Goal: Task Accomplishment & Management: Use online tool/utility

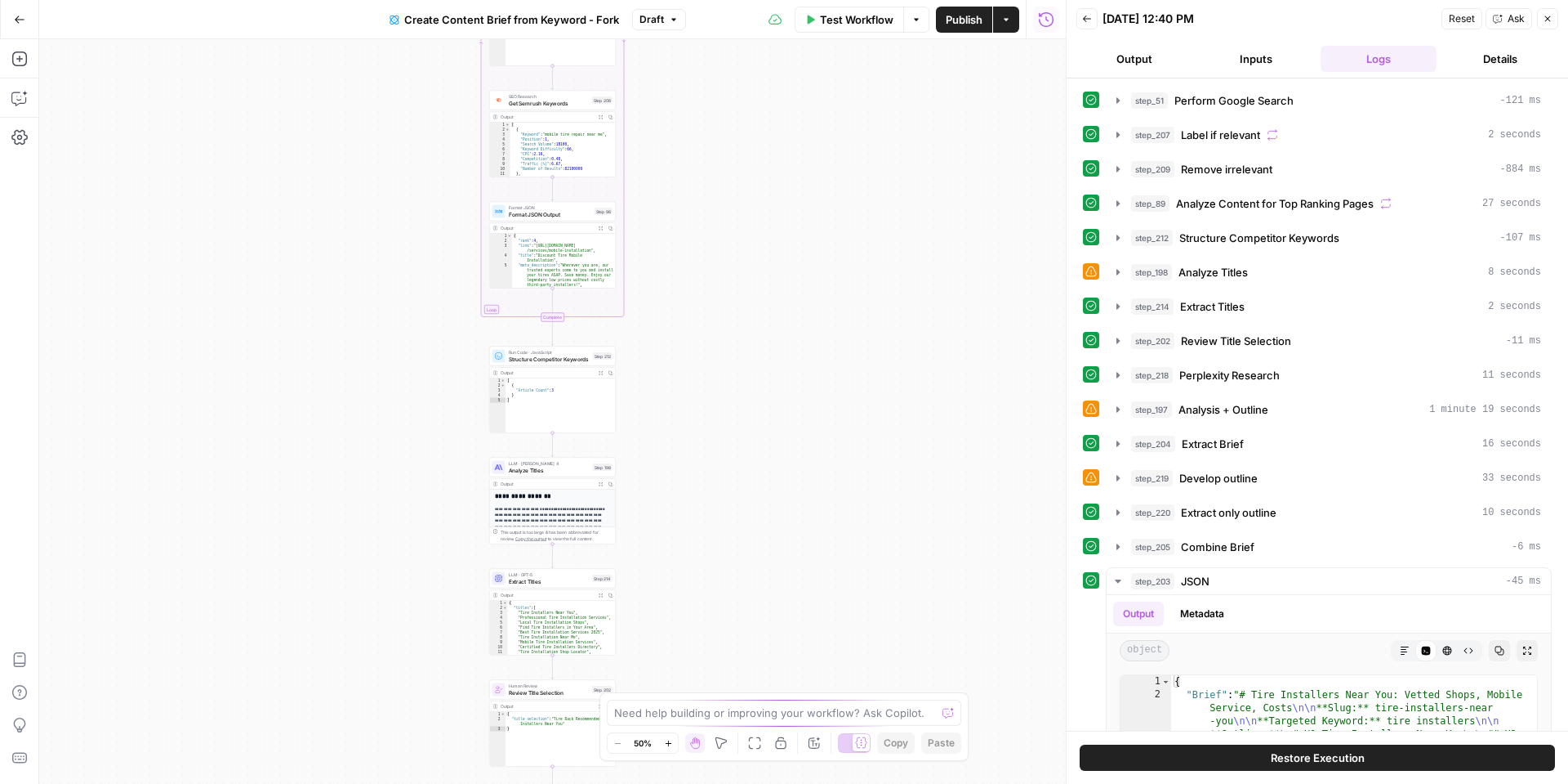
click at [24, 22] on button "Go Back" at bounding box center [20, 20] width 29 height 29
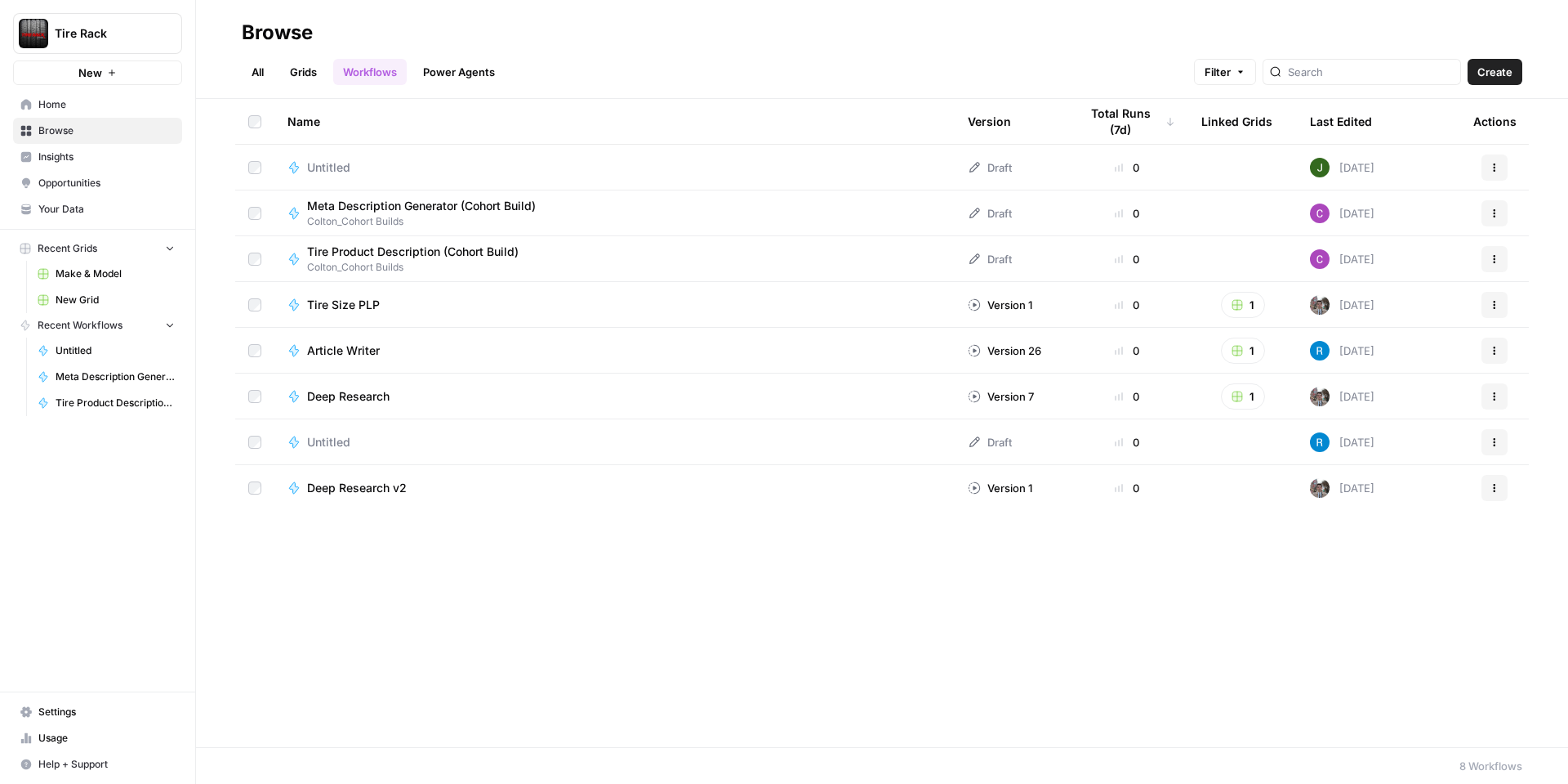
click at [81, 133] on span "Browse" at bounding box center [106, 130] width 136 height 15
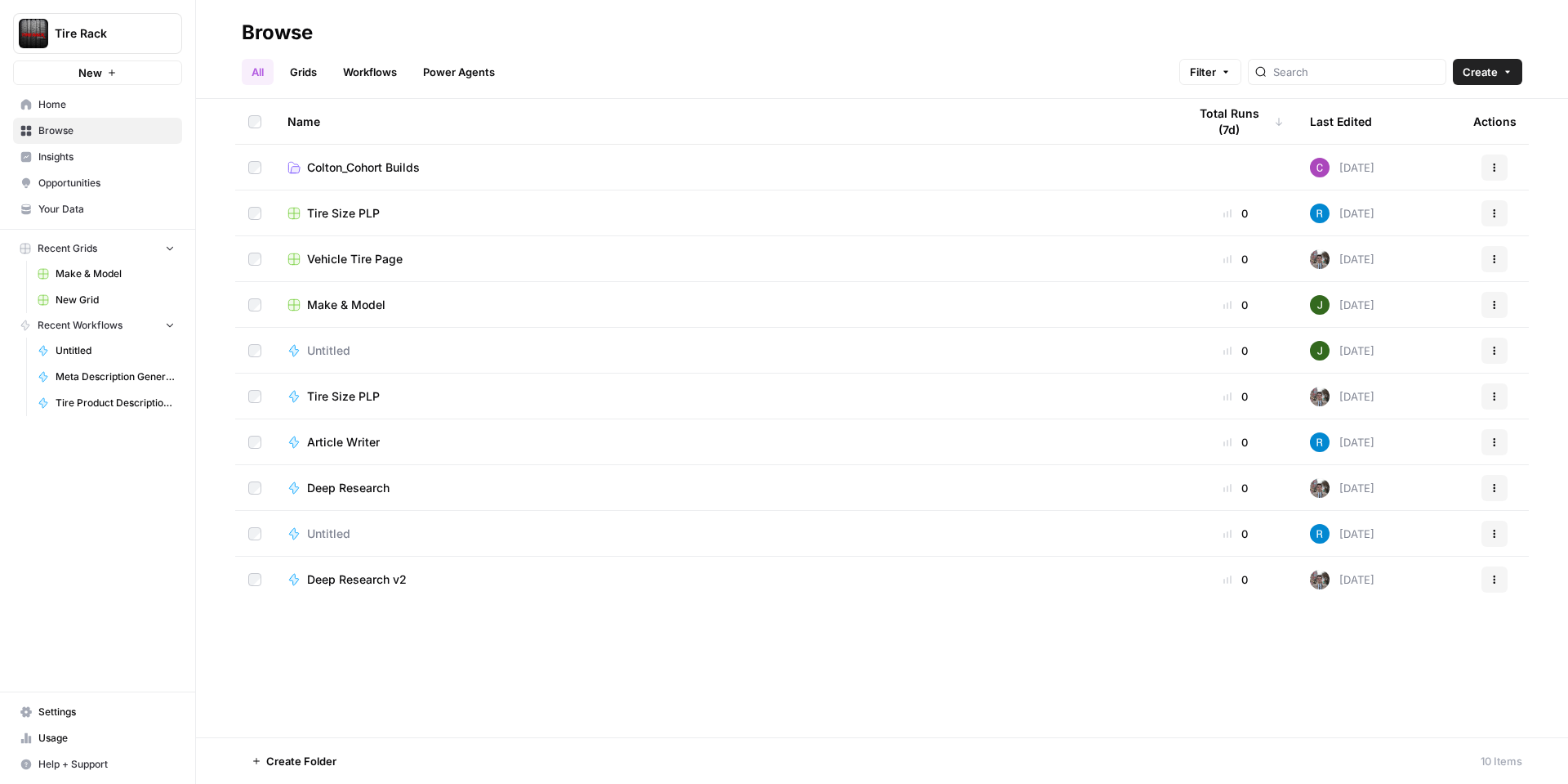
click at [341, 171] on span "Colton_Cohort Builds" at bounding box center [363, 168] width 113 height 17
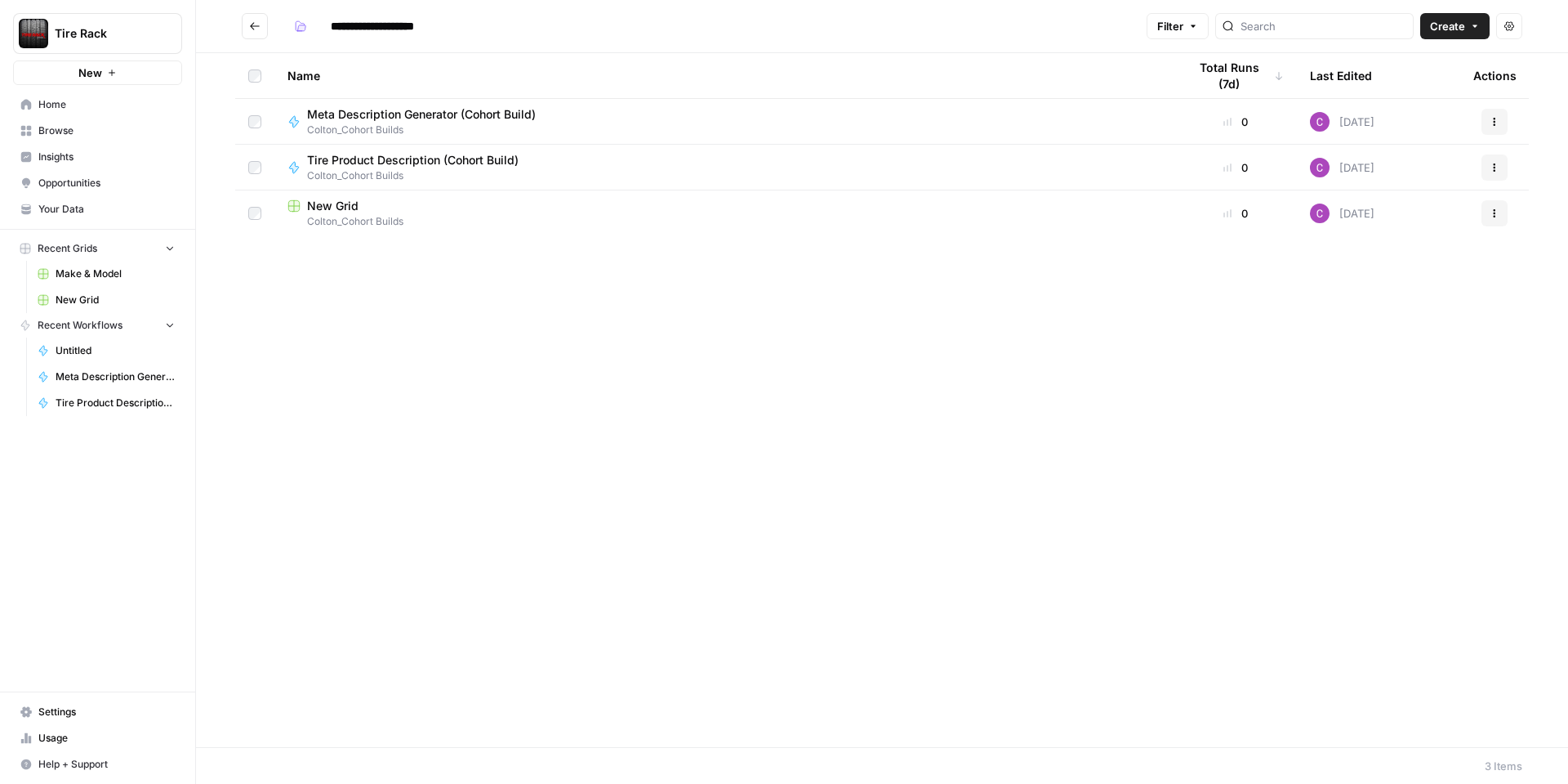
click at [397, 213] on div "New Grid" at bounding box center [725, 206] width 874 height 17
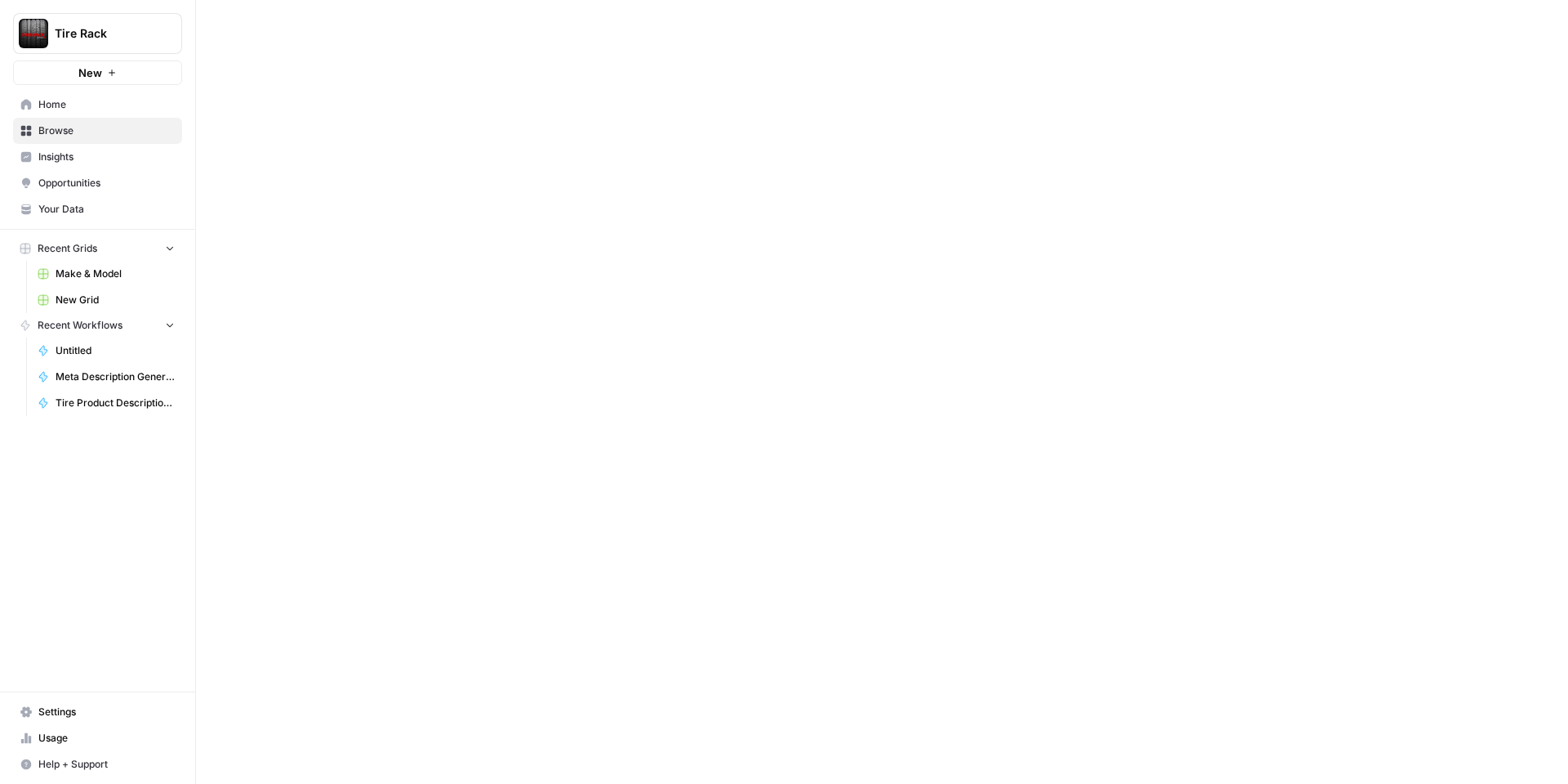
click at [397, 213] on div at bounding box center [881, 392] width 1372 height 784
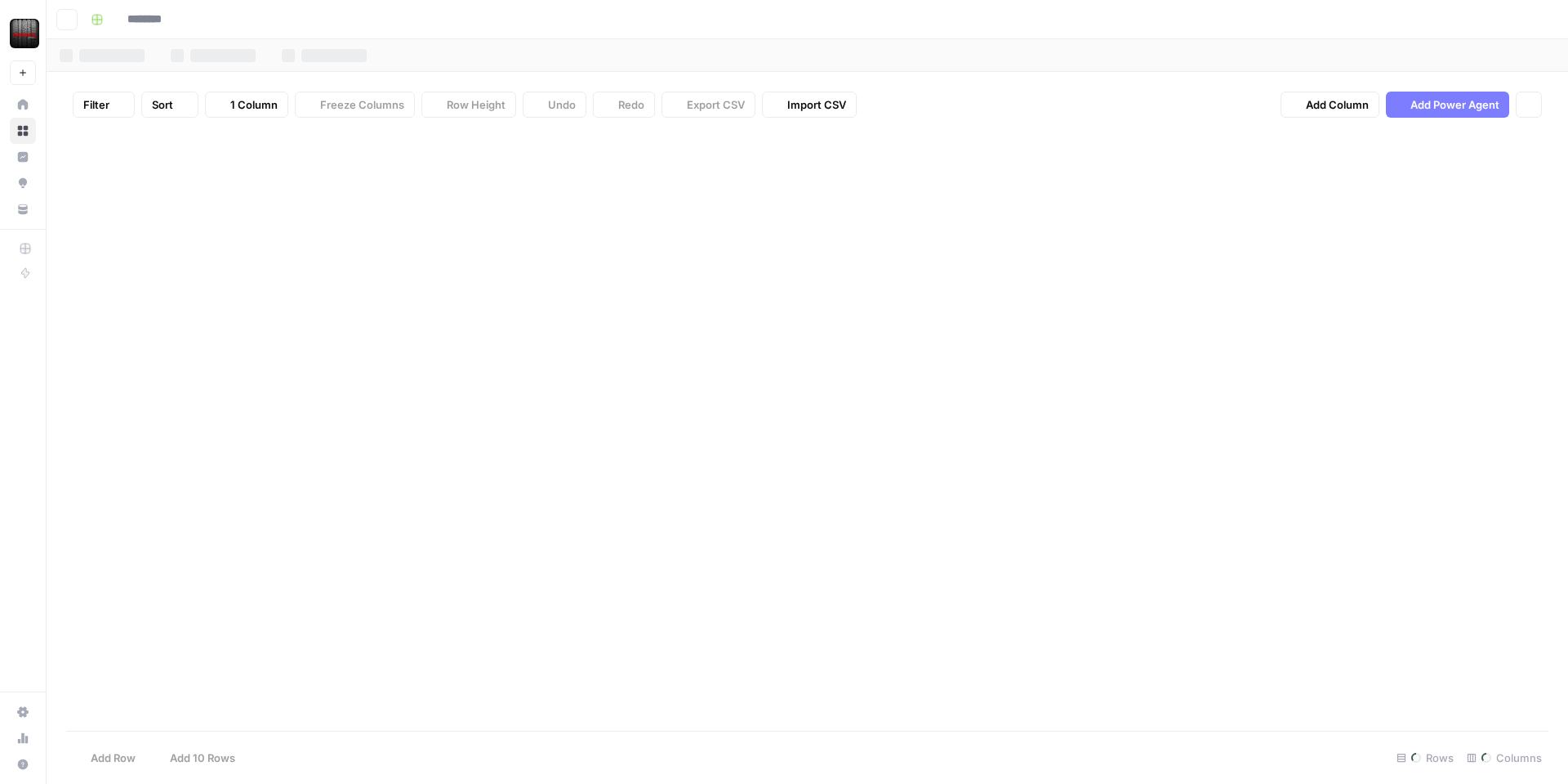
type input "********"
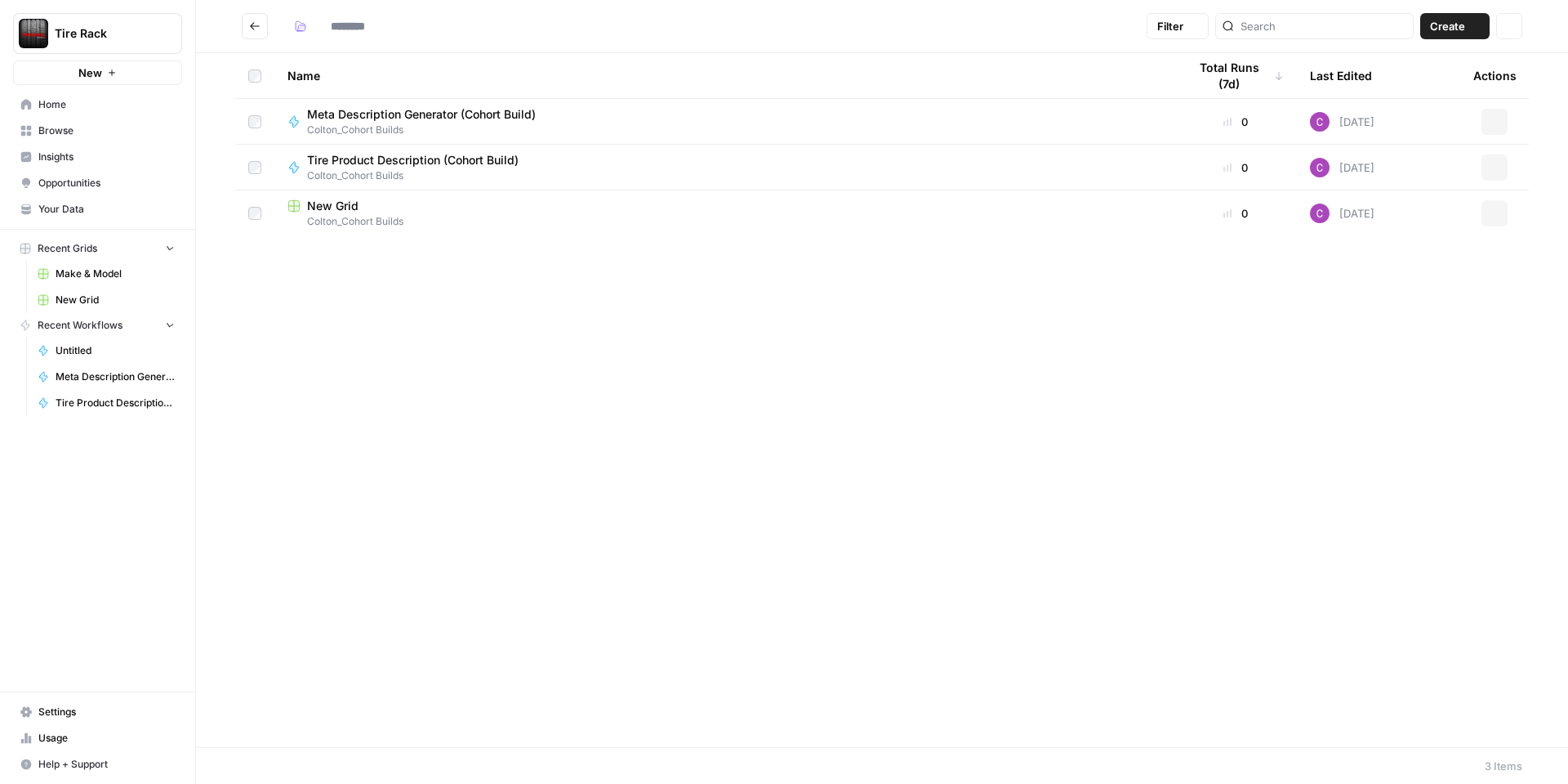
type input "**********"
click at [640, 280] on div "Name Total Runs (7d) Last Edited Actions Meta Description Generator (Cohort Bui…" at bounding box center [881, 400] width 1372 height 694
click at [367, 216] on span "Colton_Cohort Builds" at bounding box center [725, 221] width 874 height 15
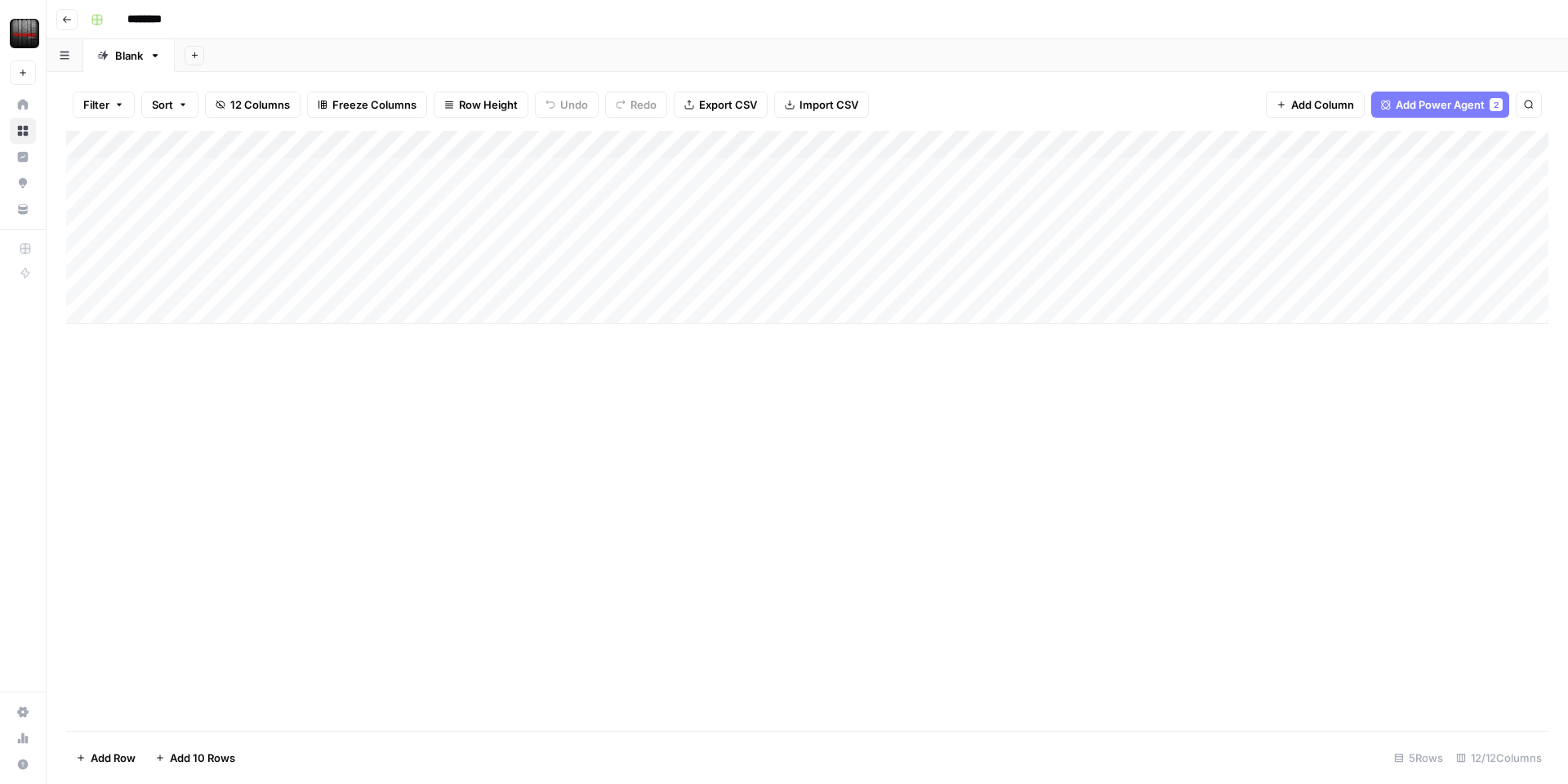
click at [949, 174] on div "Add Column" at bounding box center [808, 226] width 1483 height 193
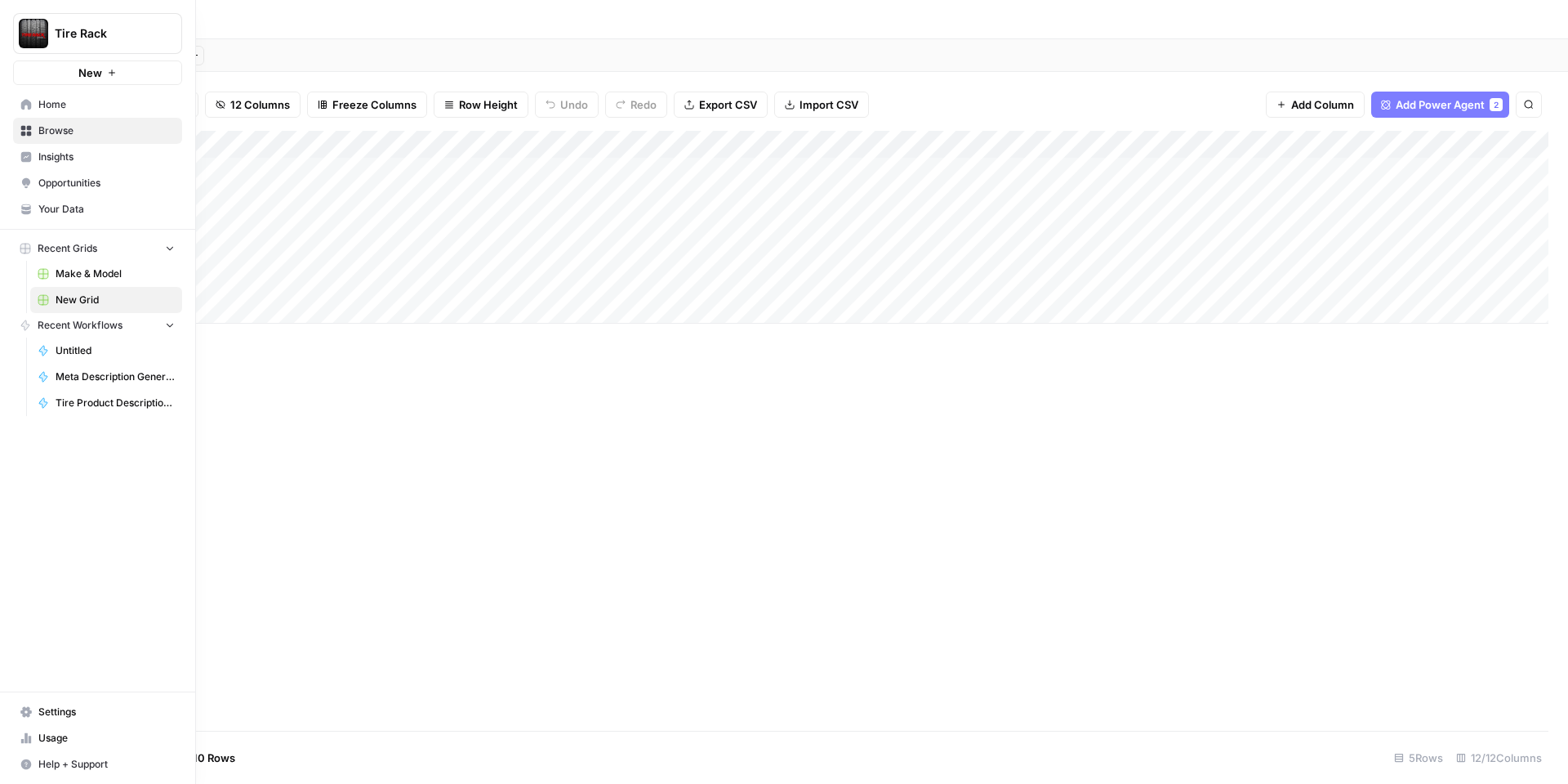
click at [84, 305] on span "New Grid" at bounding box center [116, 300] width 119 height 15
click at [75, 126] on span "Browse" at bounding box center [106, 130] width 136 height 15
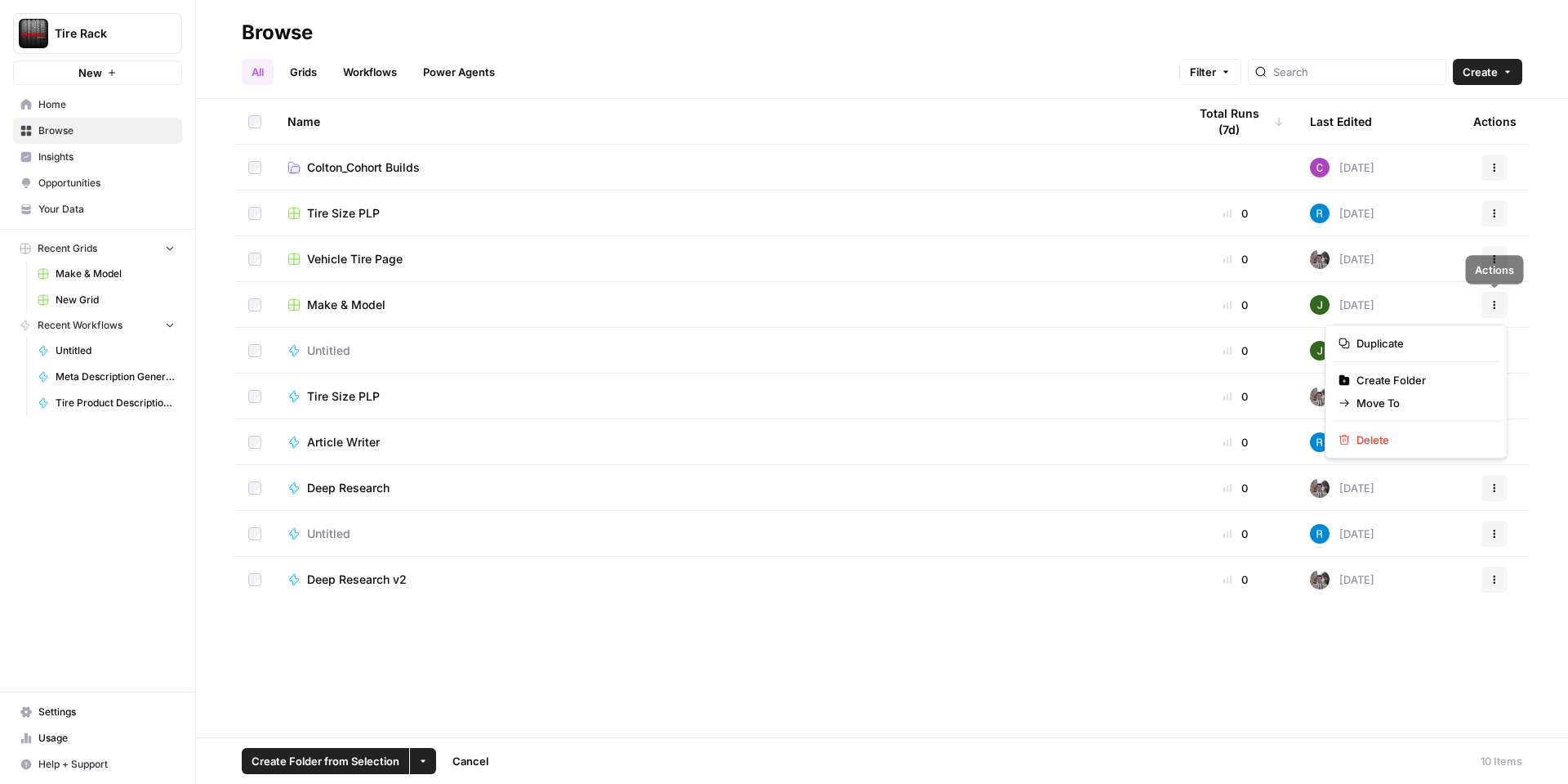
click at [1490, 301] on icon "button" at bounding box center [1495, 305] width 10 height 10
click at [1500, 302] on button "Actions" at bounding box center [1495, 305] width 26 height 26
click at [1422, 338] on span "Duplicate" at bounding box center [1421, 343] width 130 height 17
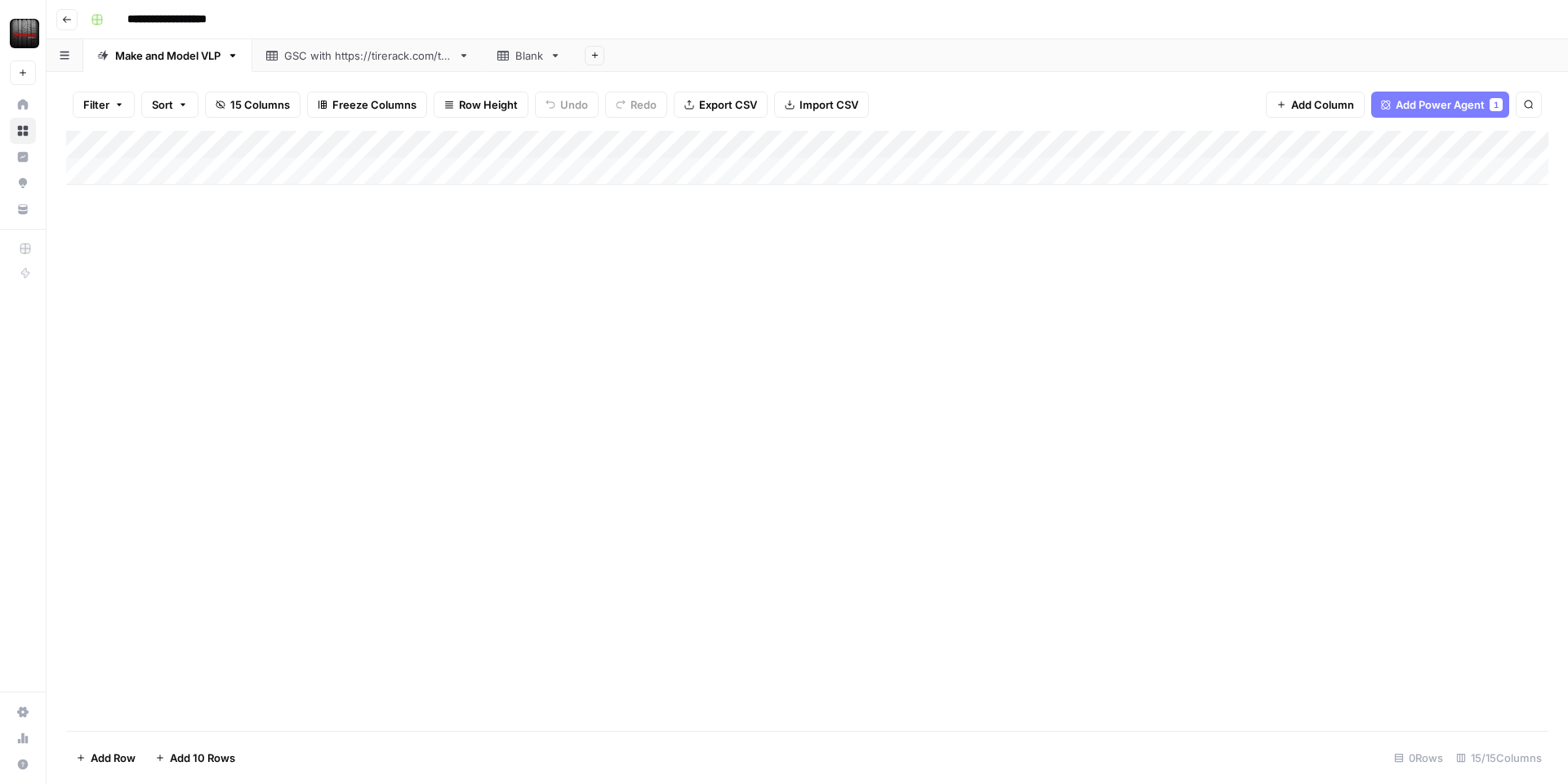
click at [229, 20] on input "**********" at bounding box center [187, 20] width 133 height 26
click at [205, 23] on input "**********" at bounding box center [187, 20] width 133 height 26
type input "*********"
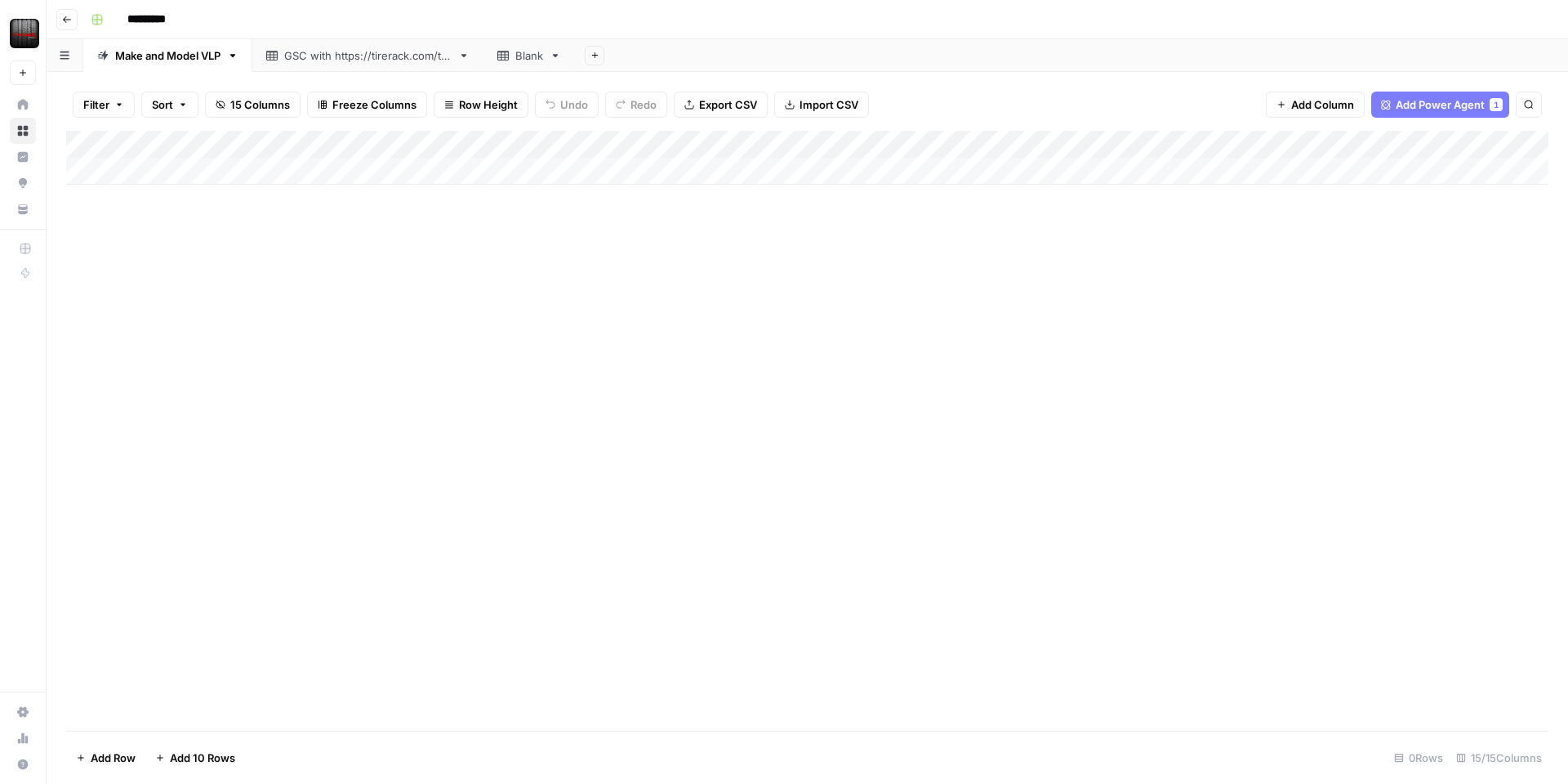
click at [206, 252] on div "Add Column" at bounding box center [808, 430] width 1483 height 600
click at [178, 61] on div "Make and Model VLP" at bounding box center [168, 55] width 106 height 17
click at [239, 55] on icon "button" at bounding box center [233, 56] width 12 height 12
click at [272, 86] on span "Rename Sheet" at bounding box center [301, 86] width 78 height 17
type input "*"
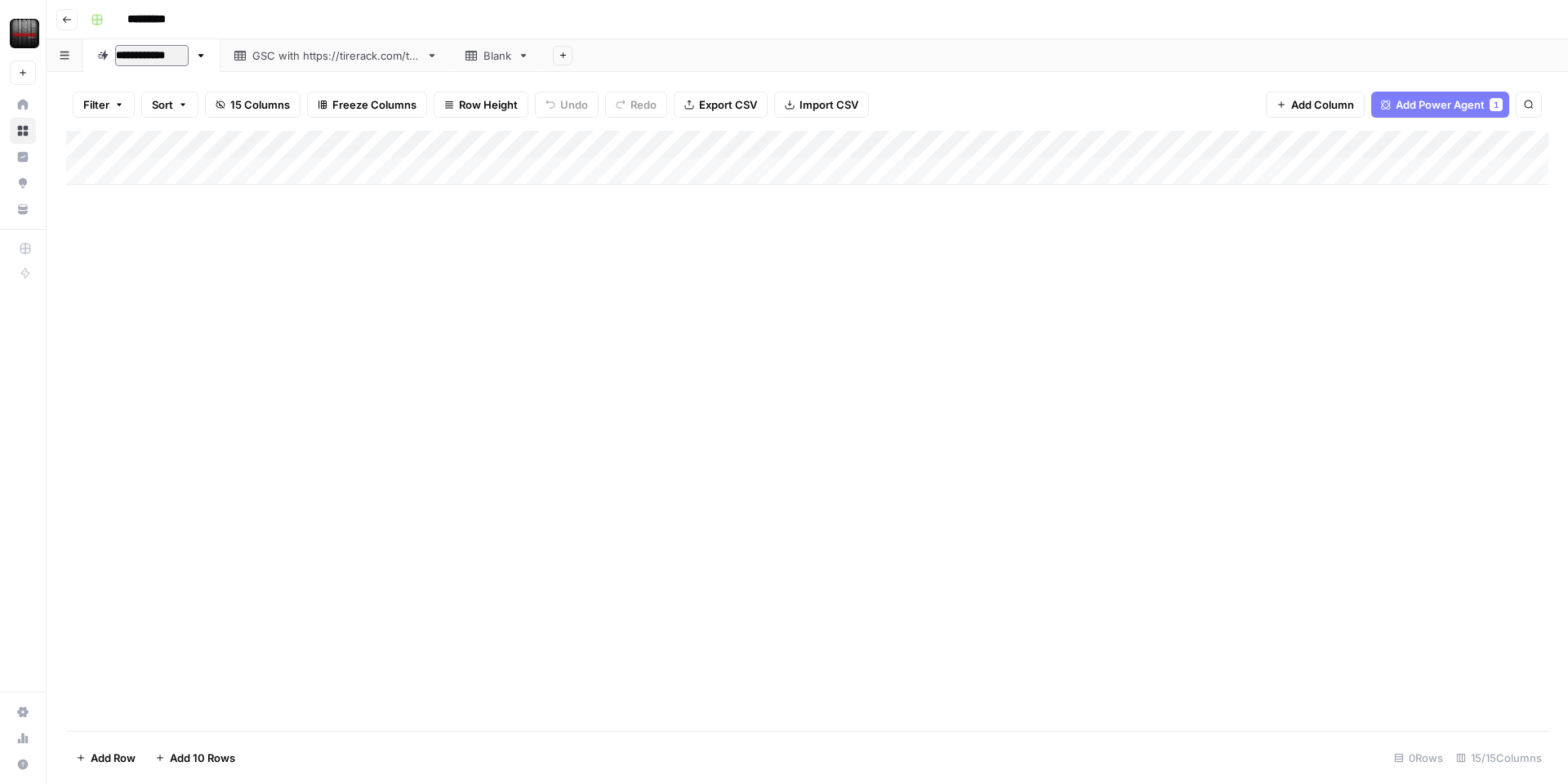
type input "**********"
click at [262, 230] on div "Add Column" at bounding box center [808, 430] width 1483 height 600
click at [172, 18] on input "*********" at bounding box center [166, 20] width 91 height 26
type input "**********"
click at [199, 254] on div "Add Column" at bounding box center [808, 430] width 1483 height 600
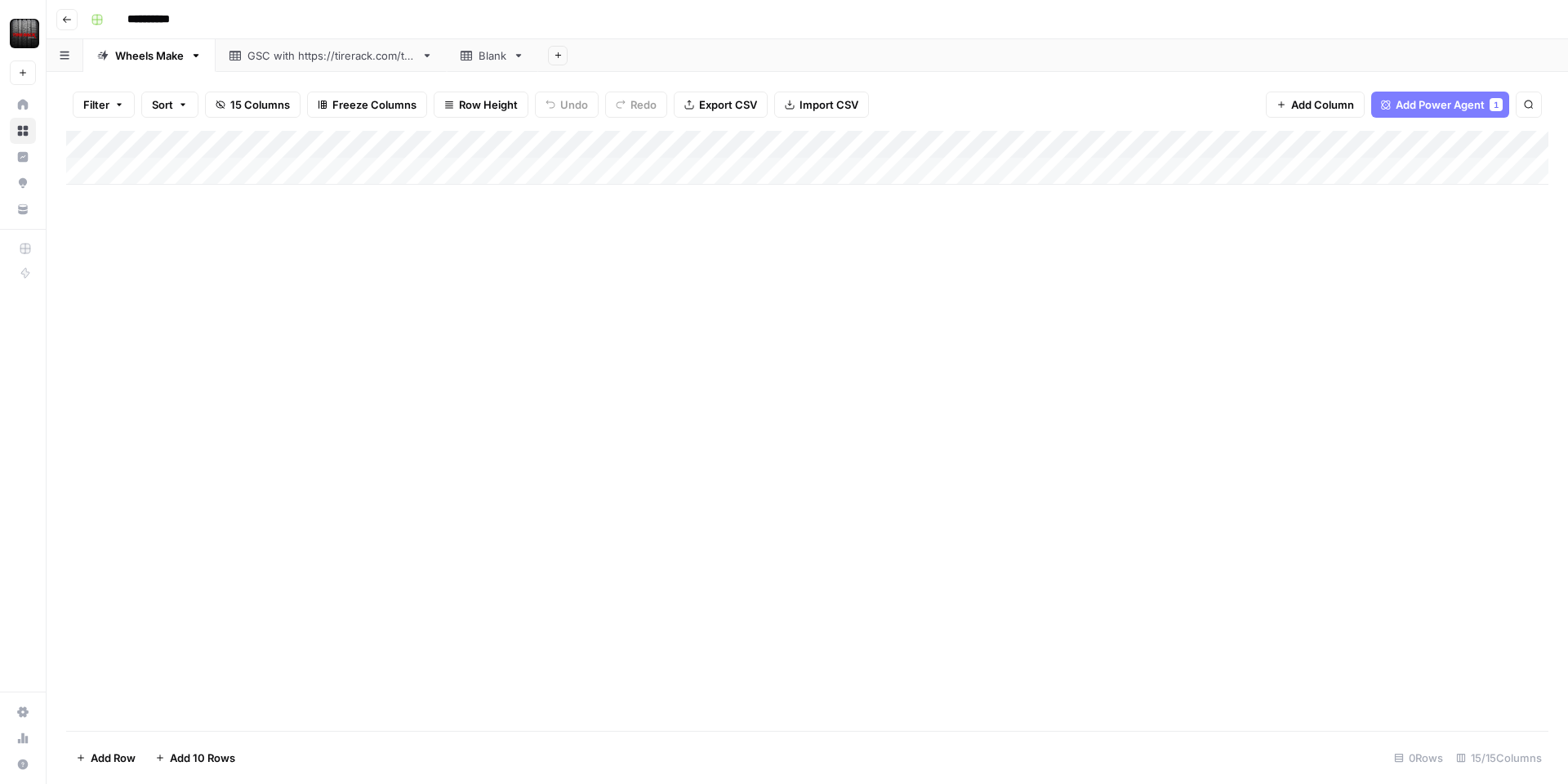
click at [201, 60] on icon "button" at bounding box center [196, 56] width 12 height 12
click at [253, 108] on span "Duplicate Sheet" at bounding box center [262, 109] width 78 height 17
drag, startPoint x: 634, startPoint y: 60, endPoint x: 293, endPoint y: 62, distance: 341.0
click at [293, 62] on div "Wheels Make GSC with [URL][DOMAIN_NAME] Blank Wheels Make Add Sheet" at bounding box center [808, 55] width 1522 height 32
click at [333, 53] on icon "button" at bounding box center [328, 56] width 12 height 12
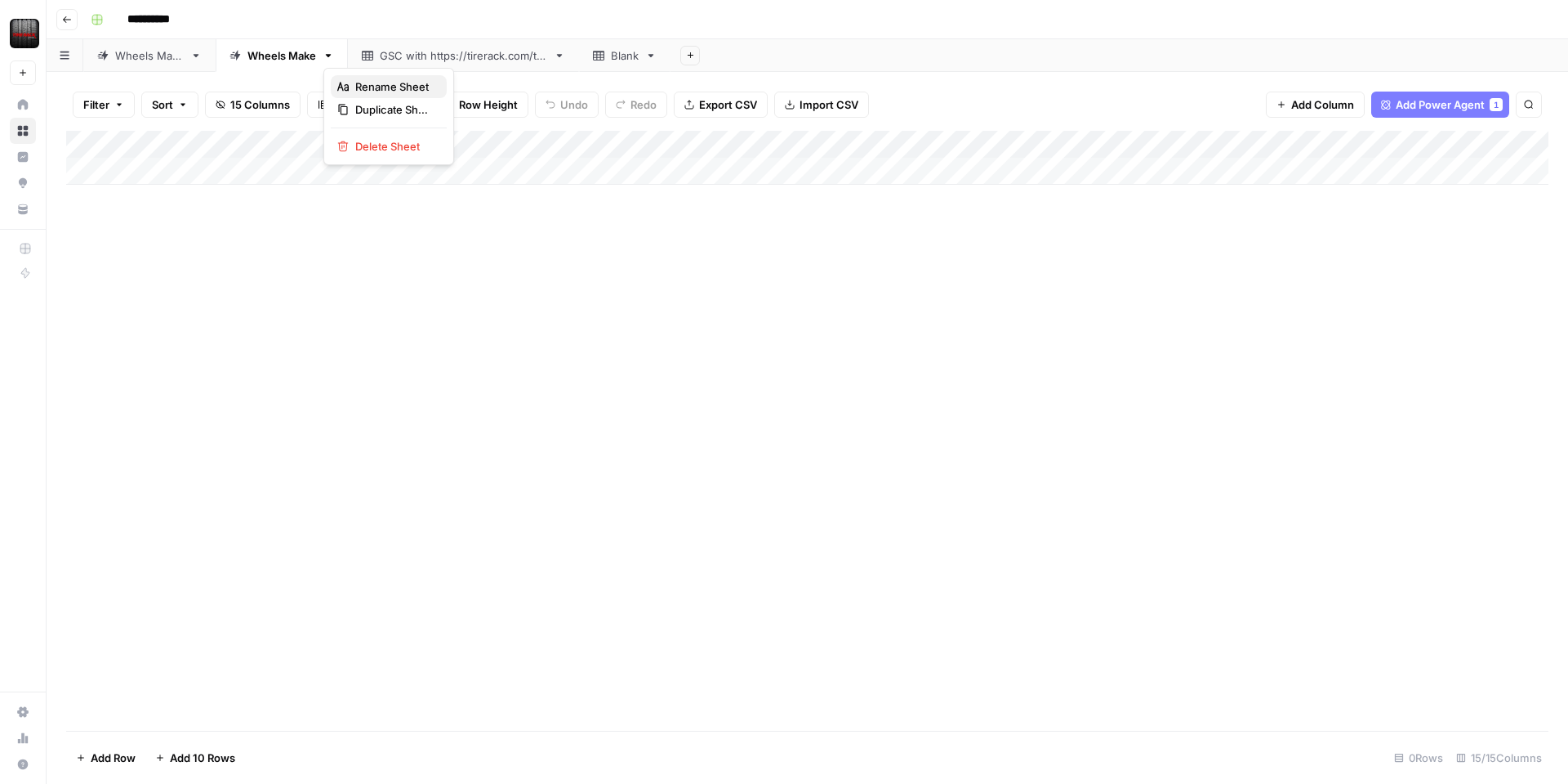
click at [372, 87] on span "Rename Sheet" at bounding box center [395, 86] width 78 height 17
type input "**********"
click at [310, 441] on div "Add Column" at bounding box center [808, 430] width 1483 height 600
click at [160, 170] on div "Add Column" at bounding box center [808, 157] width 1483 height 54
click at [311, 352] on div "Add Column" at bounding box center [808, 430] width 1483 height 600
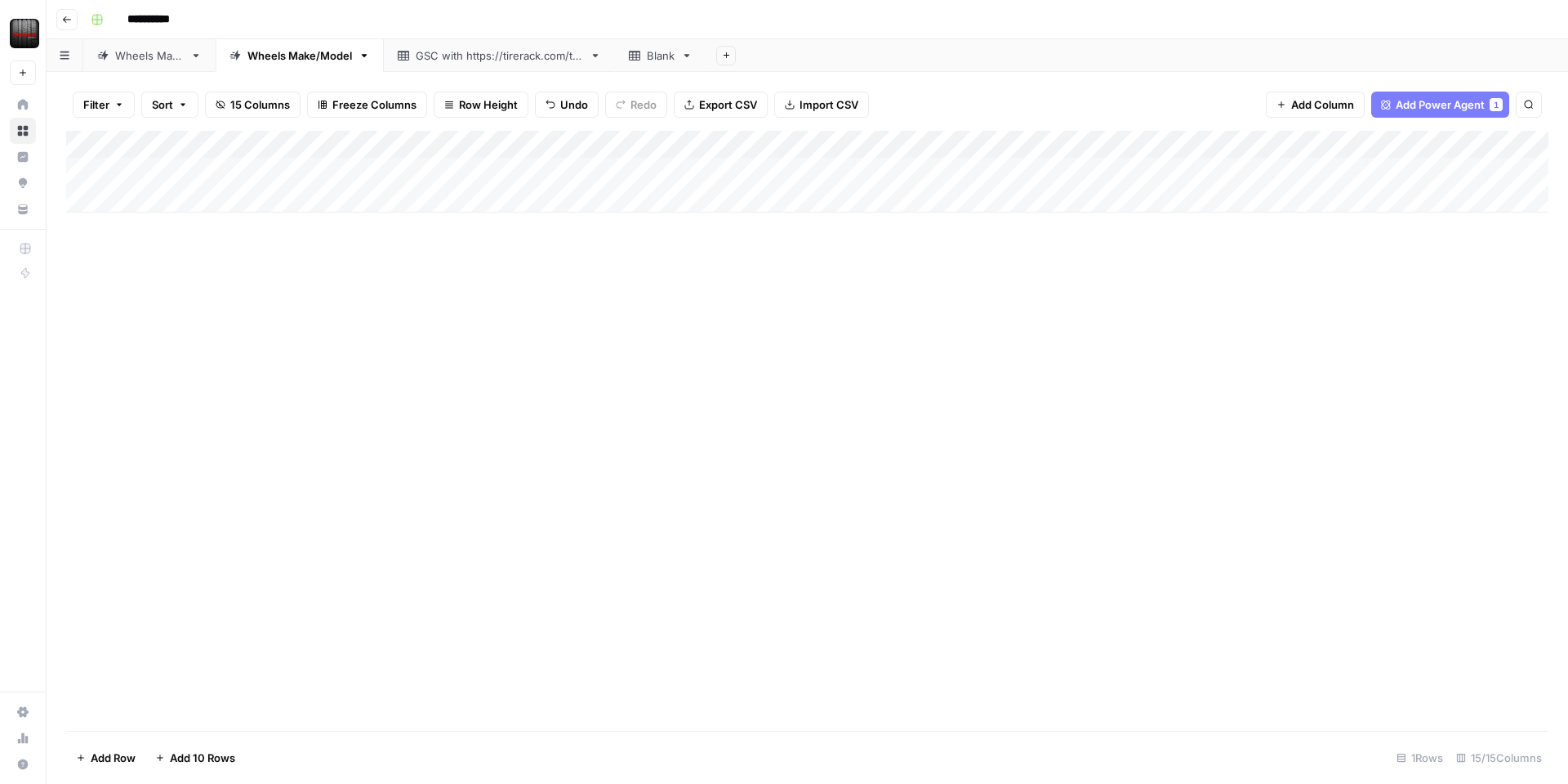
click at [427, 58] on div "GSC with [URL][DOMAIN_NAME]" at bounding box center [499, 55] width 167 height 17
click at [135, 63] on link "Wheels Make" at bounding box center [149, 55] width 132 height 32
click at [252, 53] on div "Wheels Make/Model" at bounding box center [300, 55] width 105 height 17
click at [166, 58] on div "Wheels Make" at bounding box center [150, 55] width 69 height 17
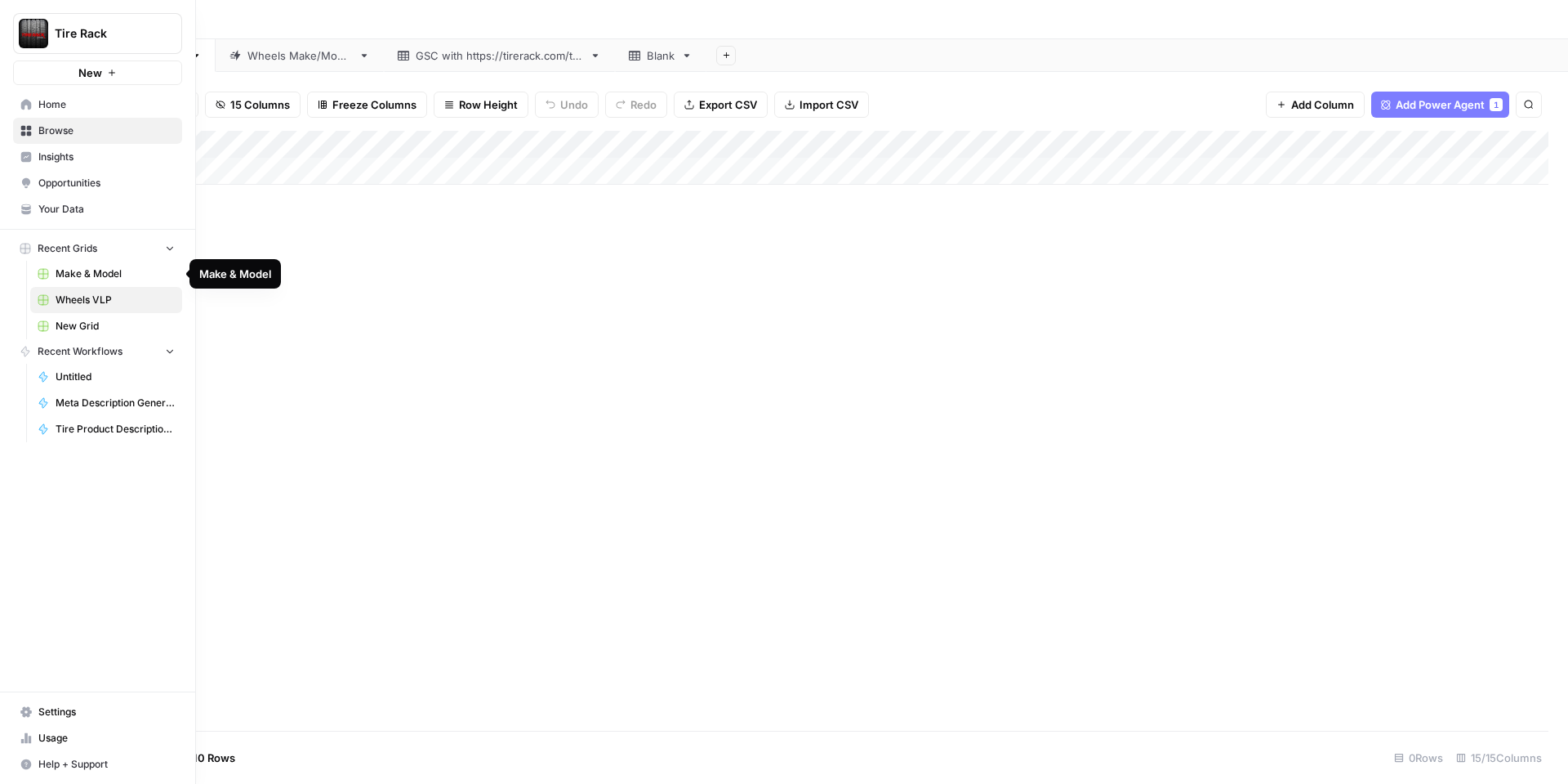
click at [136, 270] on span "Make & Model" at bounding box center [116, 273] width 119 height 15
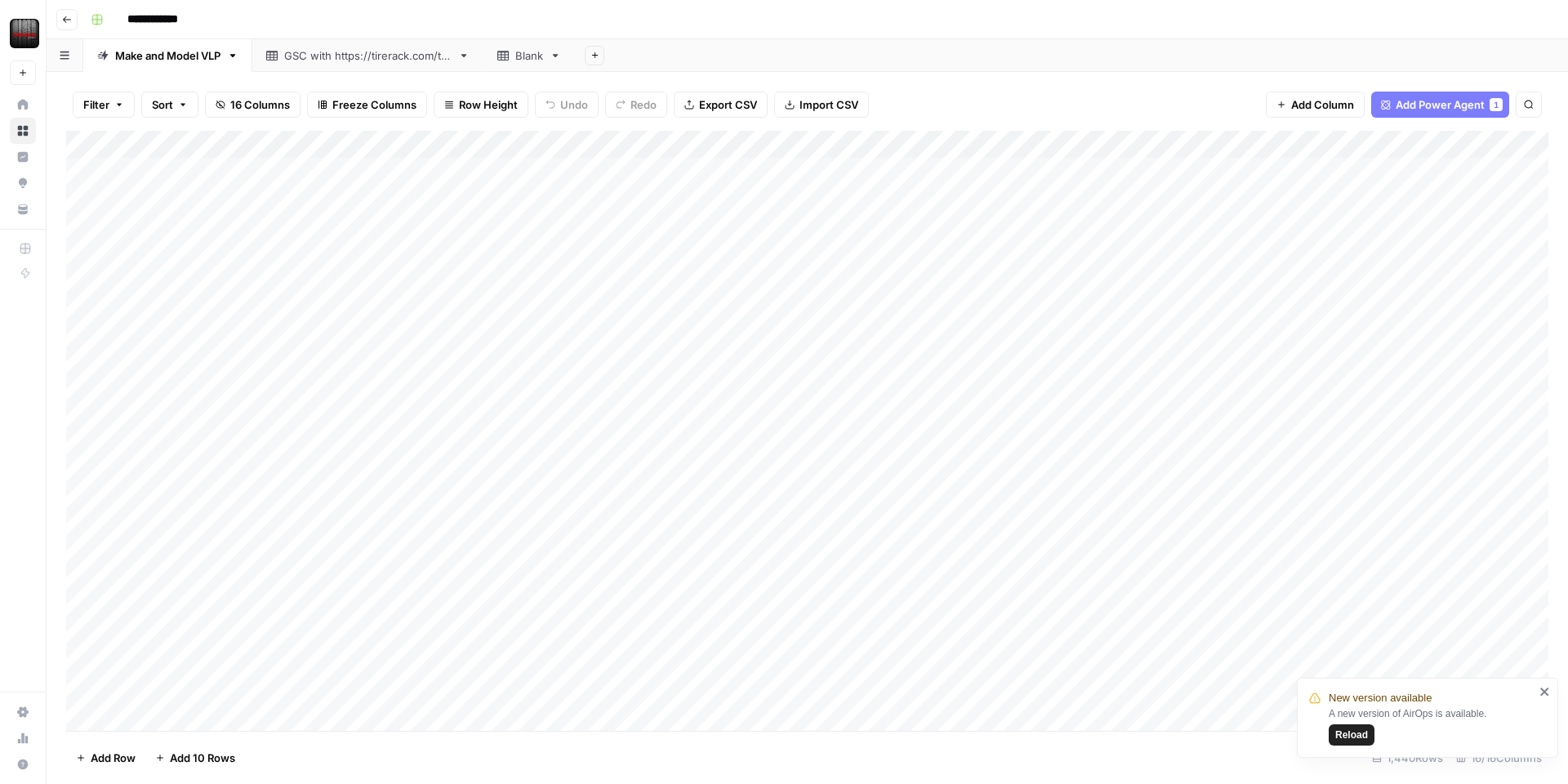
click at [338, 138] on div "Add Column" at bounding box center [808, 430] width 1483 height 600
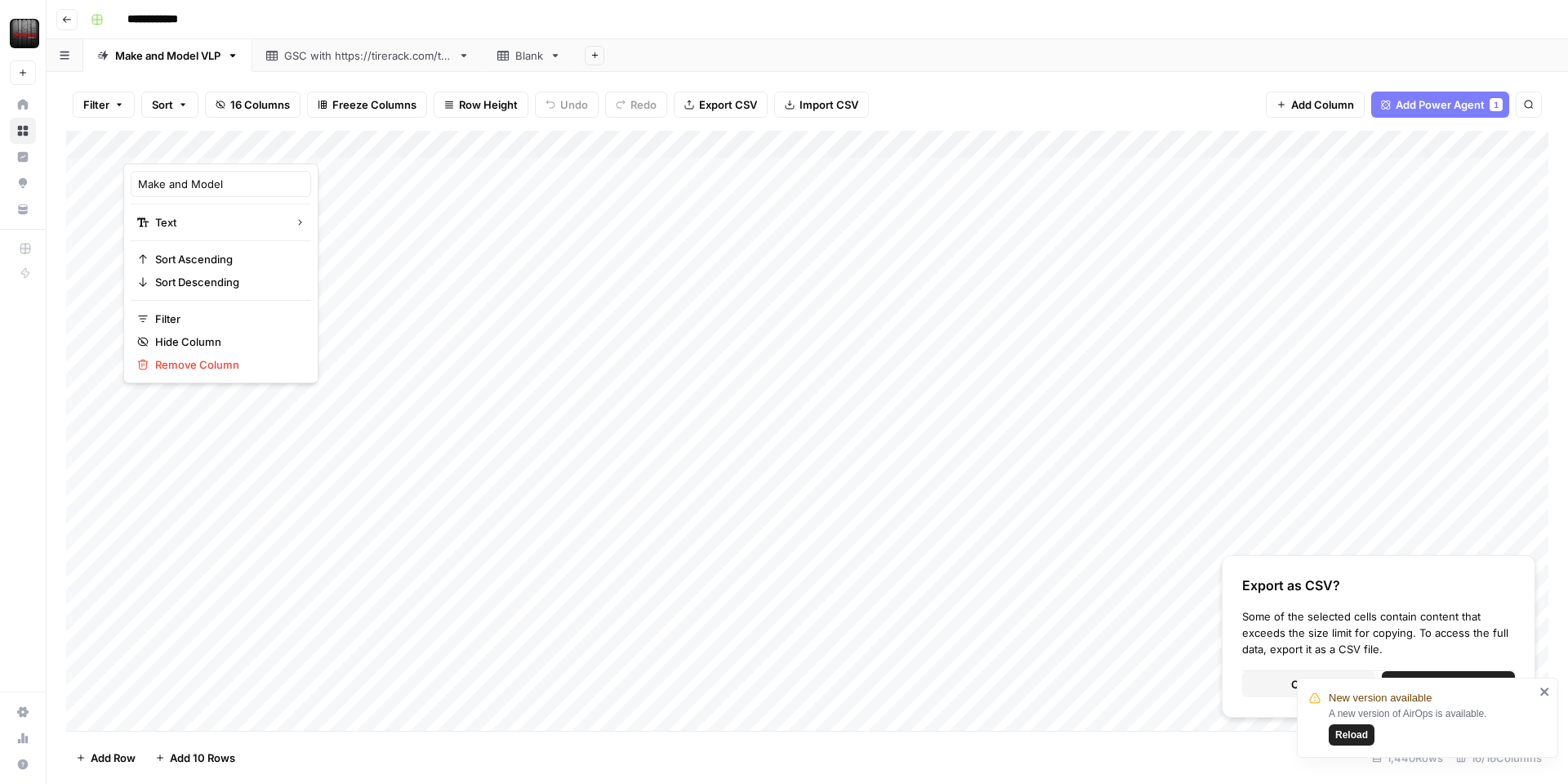
click at [1536, 687] on div "New version available A new version of AirOps is available. Reload" at bounding box center [1422, 717] width 235 height 66
click at [1543, 686] on icon "close" at bounding box center [1545, 691] width 12 height 13
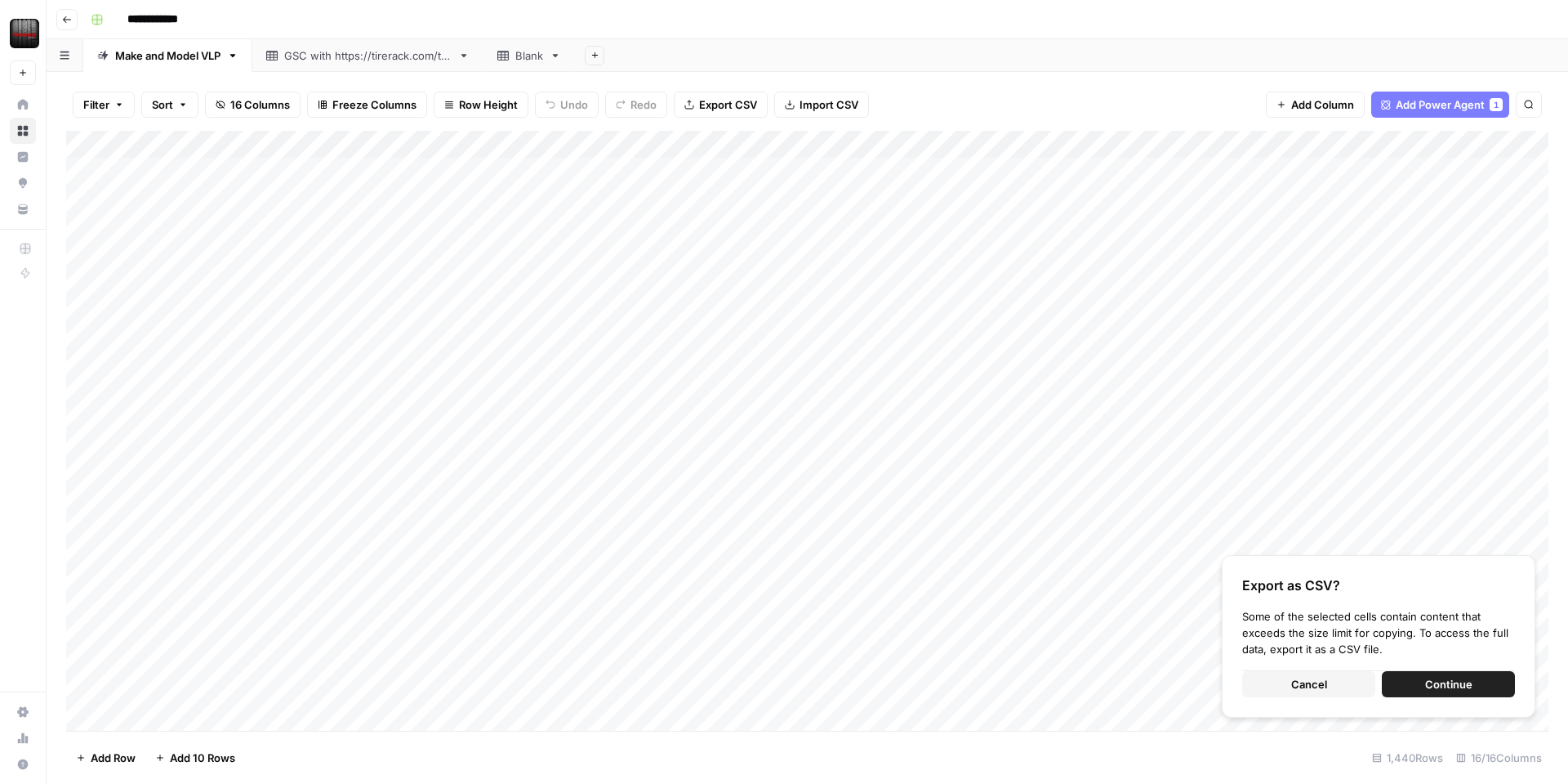
click at [1329, 680] on button "Cancel" at bounding box center [1309, 684] width 133 height 26
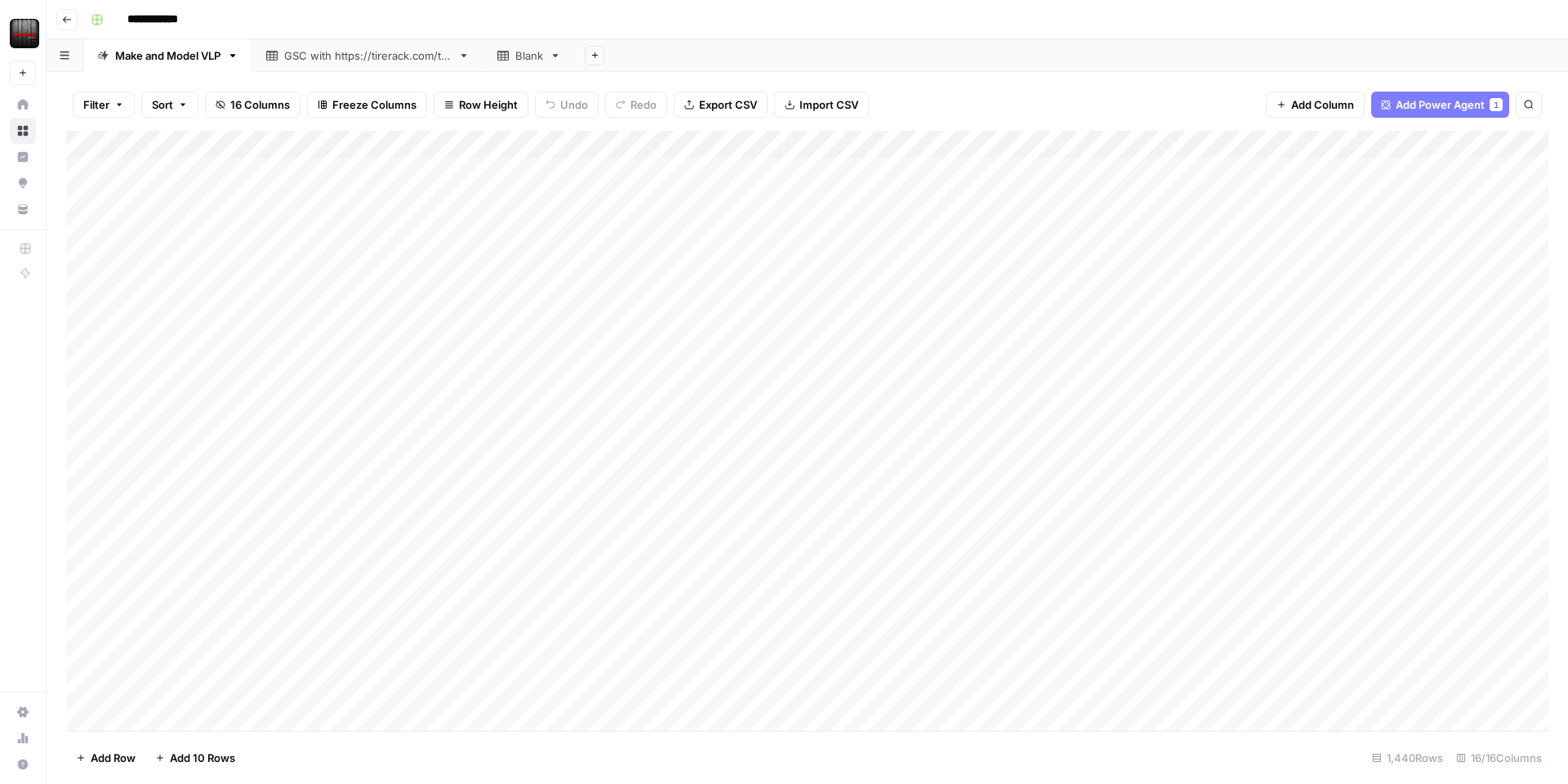
click at [223, 176] on div "Add Column" at bounding box center [808, 430] width 1483 height 600
click at [313, 685] on div "Add Column" at bounding box center [808, 430] width 1483 height 600
click at [302, 147] on div "Add Column" at bounding box center [808, 430] width 1483 height 600
click at [303, 147] on div at bounding box center [331, 146] width 416 height 32
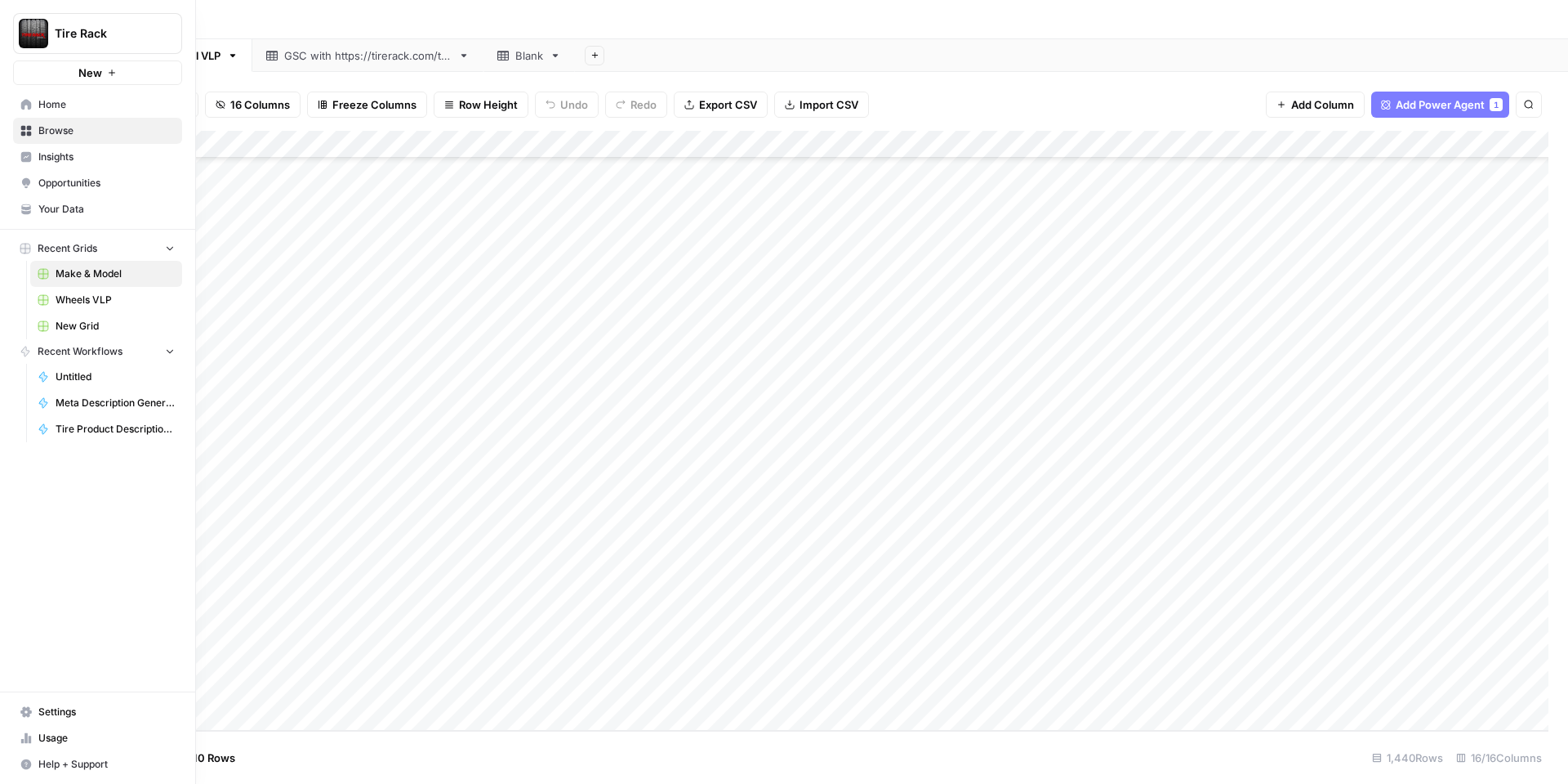
click at [29, 104] on icon at bounding box center [26, 104] width 11 height 11
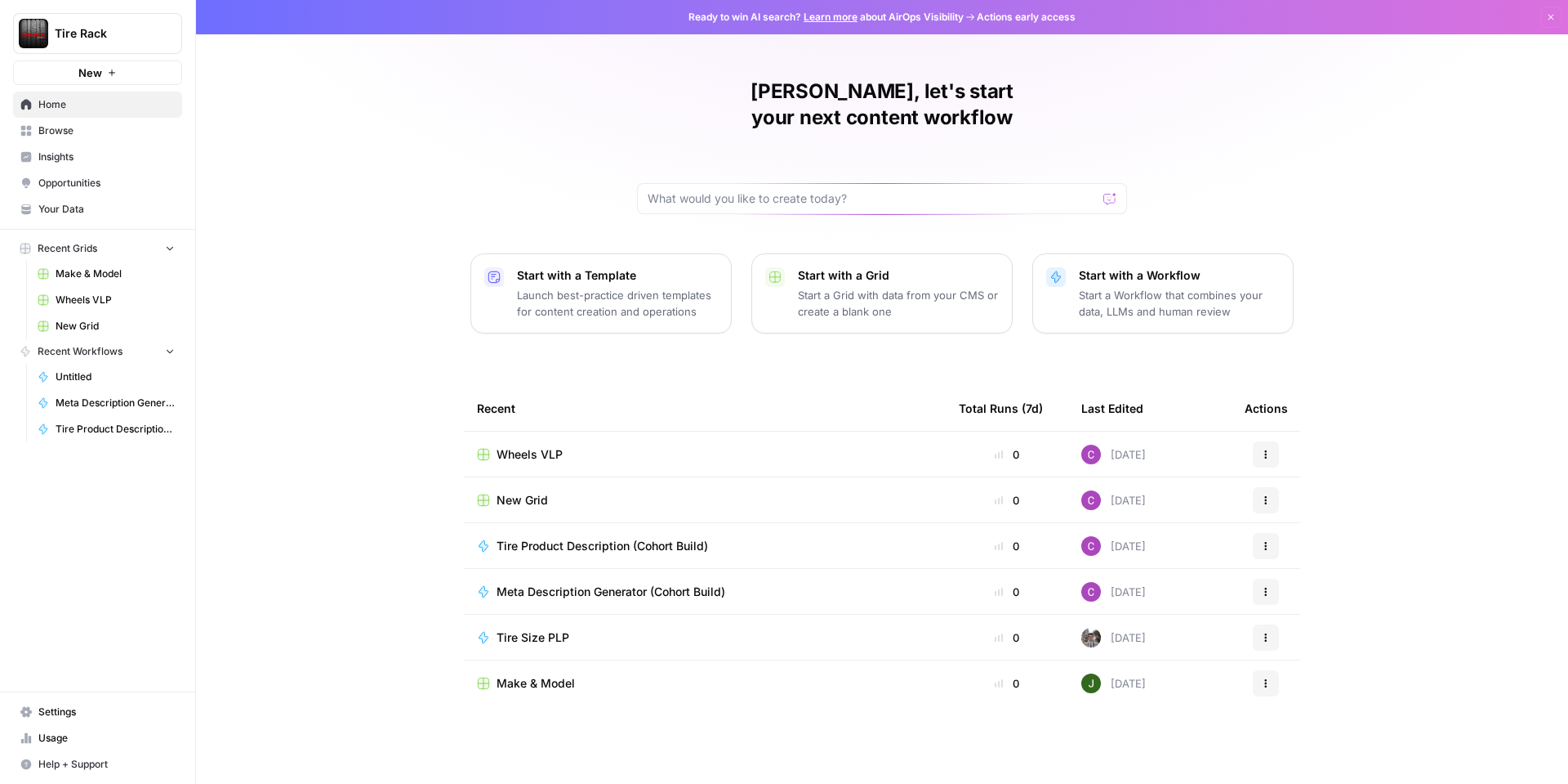
click at [91, 293] on span "Wheels VLP" at bounding box center [116, 300] width 119 height 15
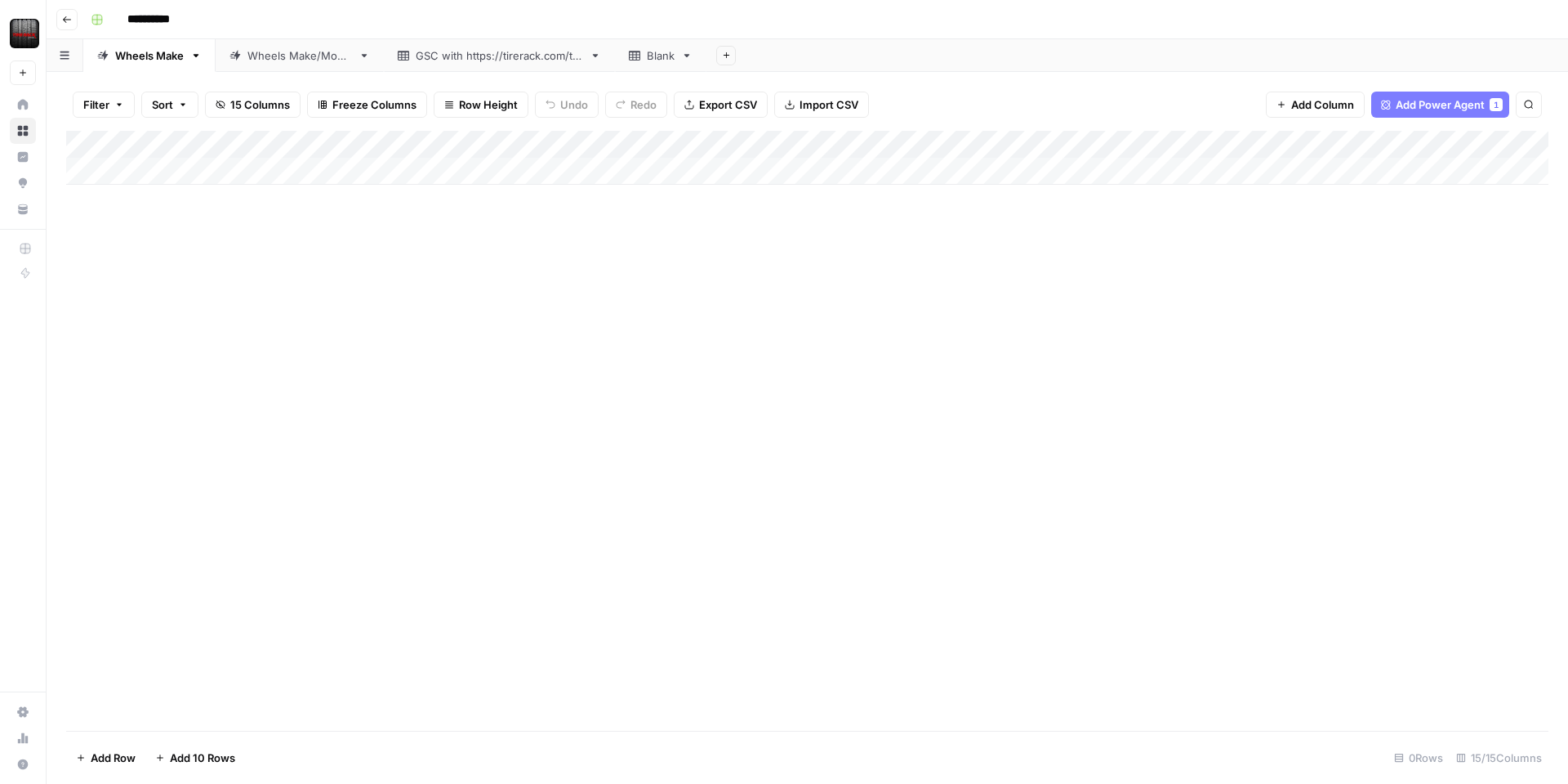
click at [315, 62] on div "Wheels Make/Model" at bounding box center [300, 55] width 105 height 17
click at [67, 56] on icon "button" at bounding box center [65, 55] width 10 height 9
click at [844, 101] on span "Import CSV" at bounding box center [830, 104] width 59 height 17
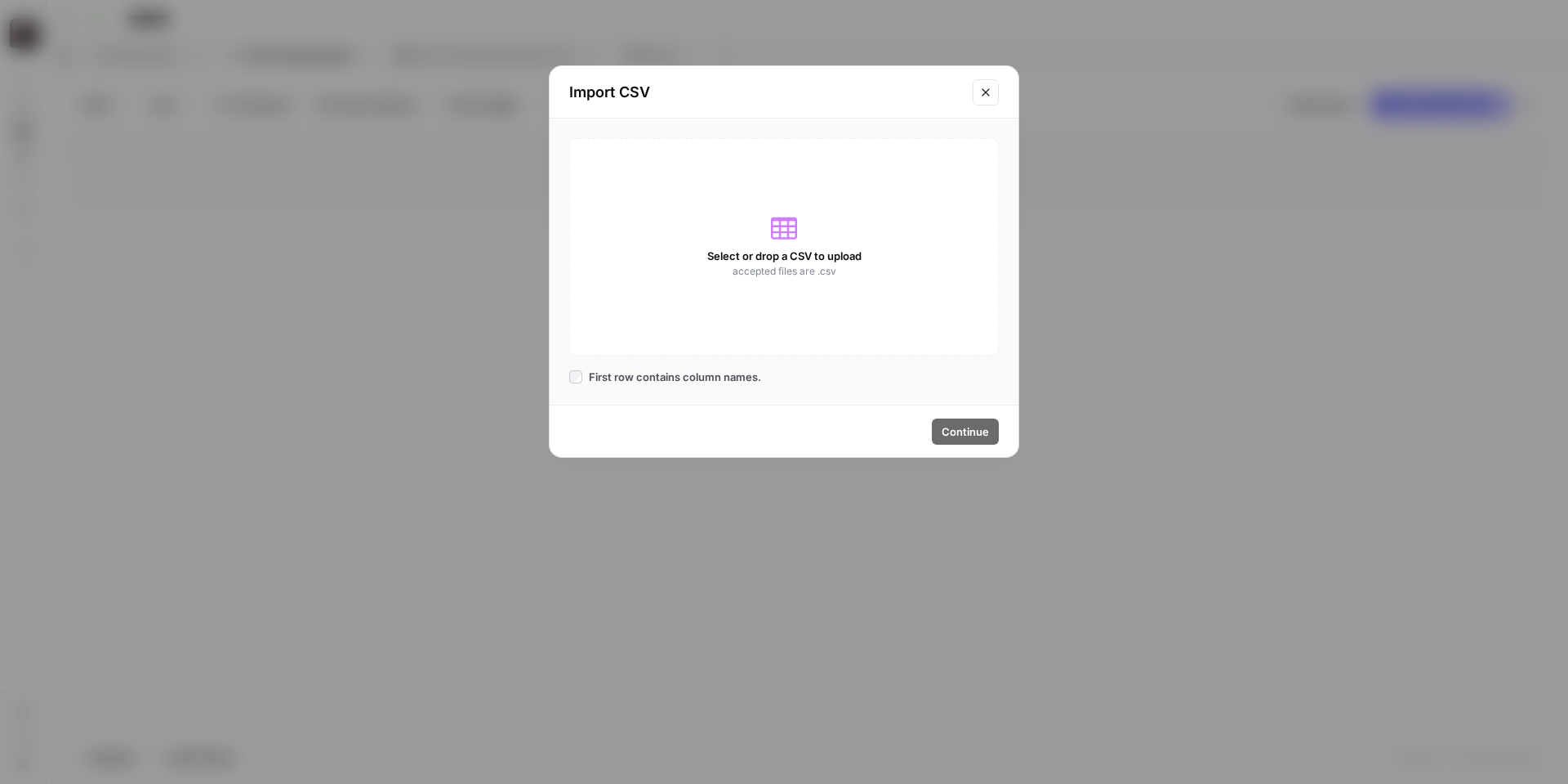
click at [810, 249] on span "Select or drop a CSV to upload" at bounding box center [784, 256] width 155 height 17
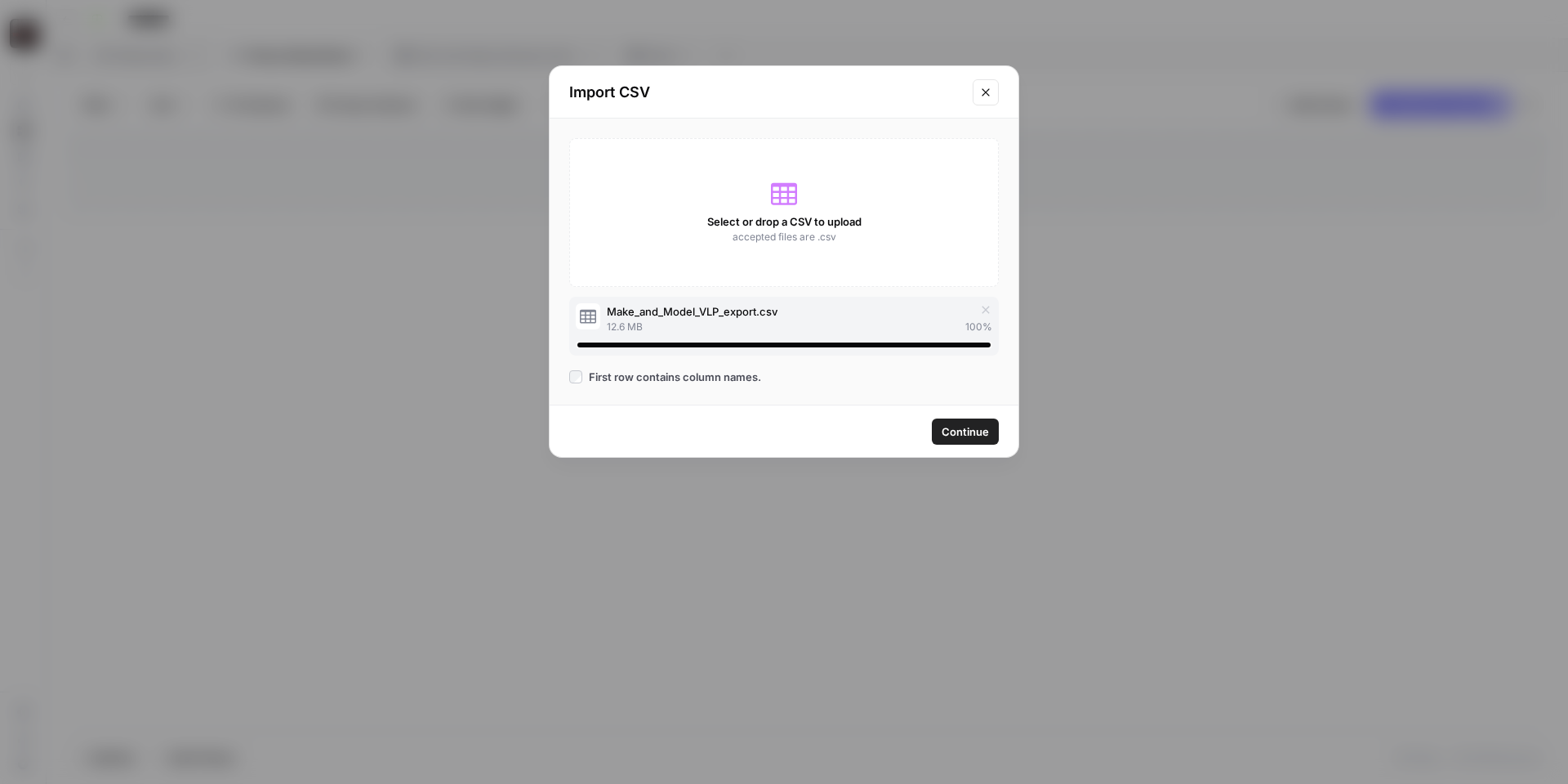
click at [963, 430] on span "Continue" at bounding box center [966, 431] width 47 height 17
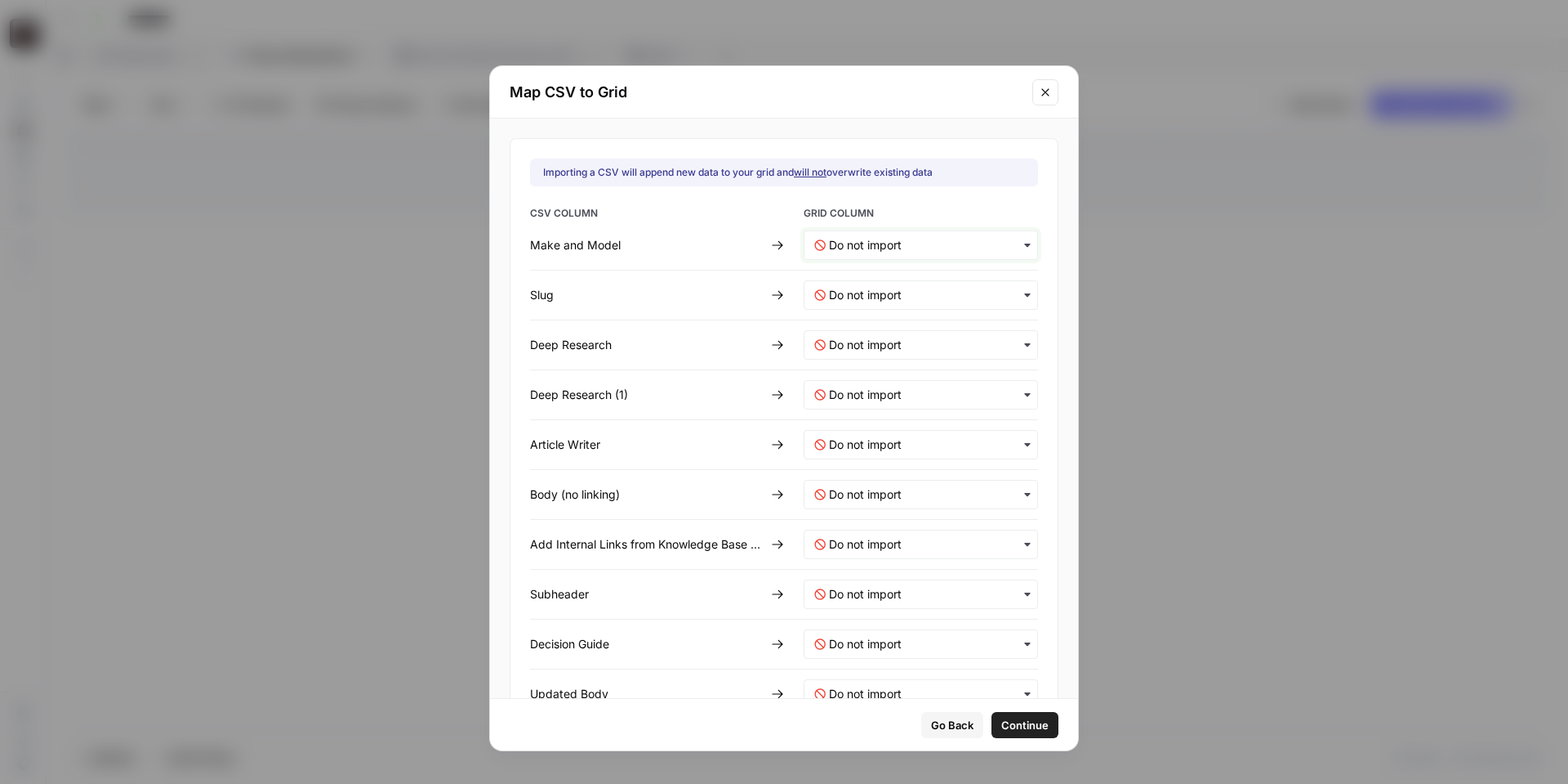
click at [839, 243] on Model-mapping "text" at bounding box center [928, 245] width 199 height 17
click at [853, 291] on span "Make and Model" at bounding box center [868, 288] width 76 height 15
click at [849, 298] on input "text" at bounding box center [928, 295] width 199 height 17
click at [834, 370] on span "Slug" at bounding box center [839, 368] width 21 height 15
click at [1012, 723] on span "Continue" at bounding box center [1025, 725] width 47 height 17
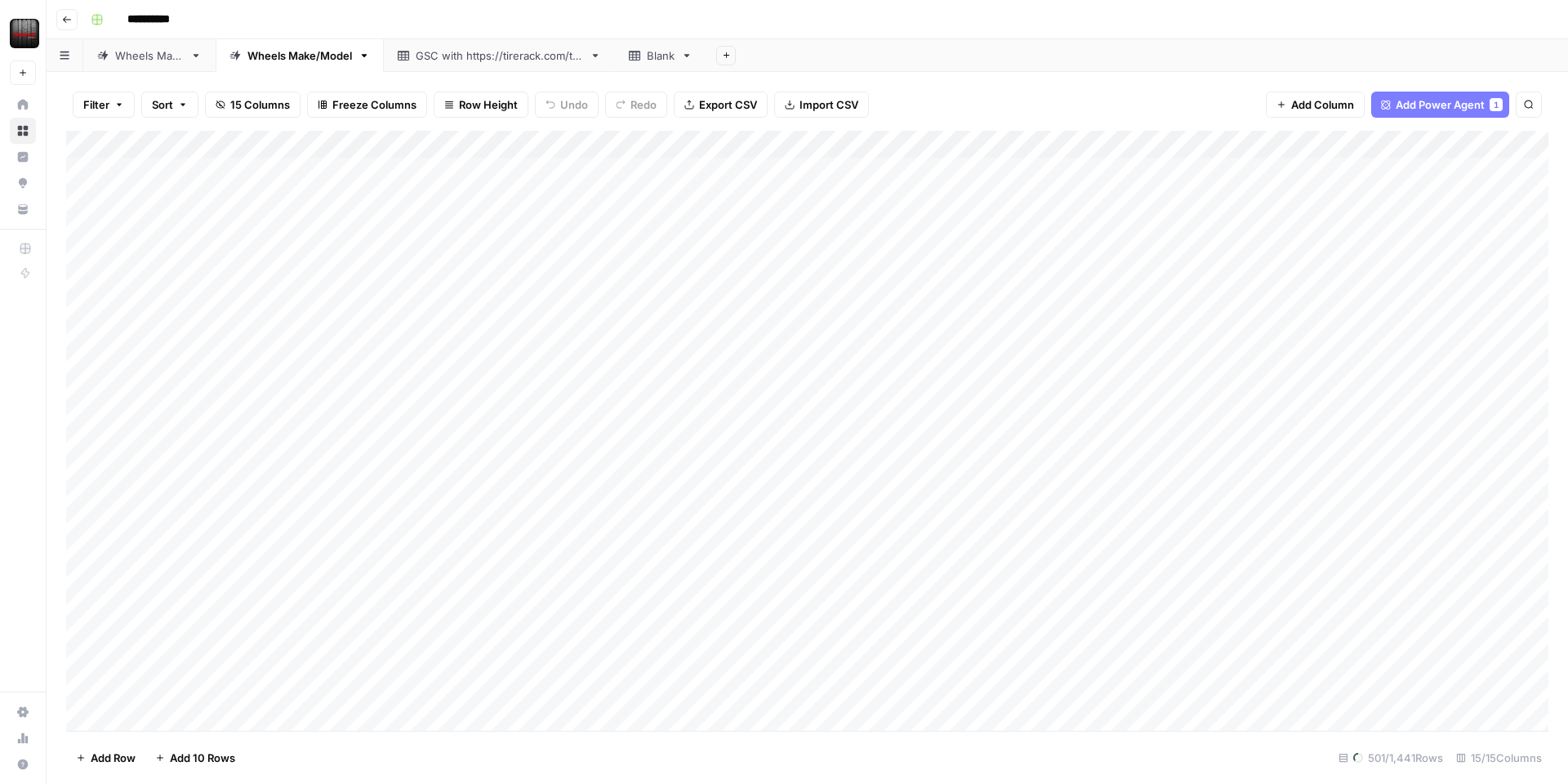
click at [404, 294] on div "Add Column" at bounding box center [808, 430] width 1483 height 600
click at [364, 174] on div "Add Column" at bounding box center [808, 430] width 1483 height 600
click at [361, 217] on div "Add Column" at bounding box center [808, 430] width 1483 height 600
click at [356, 177] on div "Add Column" at bounding box center [808, 430] width 1483 height 600
click at [87, 170] on div "Add Column" at bounding box center [808, 430] width 1483 height 600
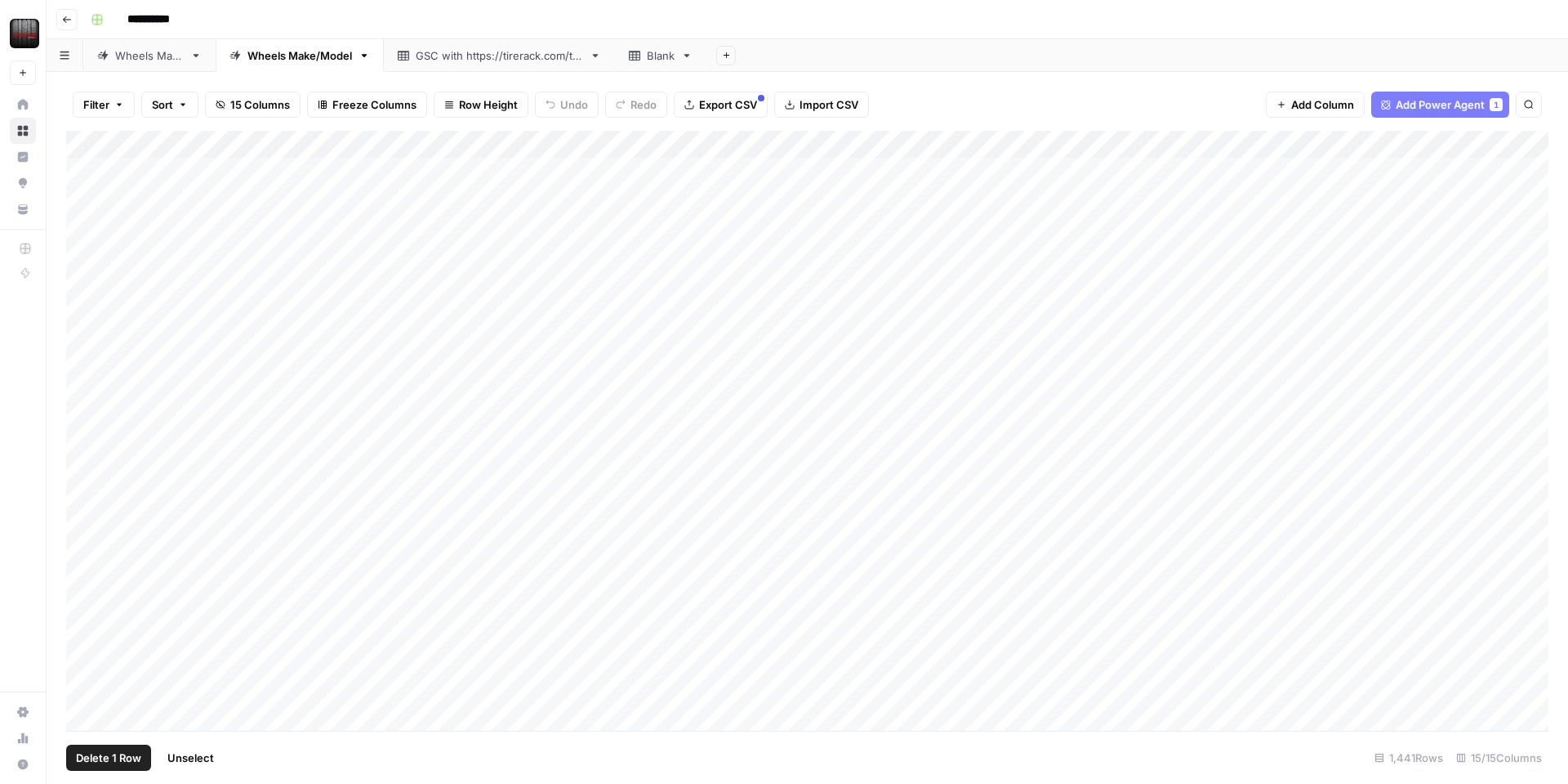
click at [117, 761] on span "Delete 1 Row" at bounding box center [109, 758] width 66 height 17
click at [716, 187] on span "Delete" at bounding box center [726, 188] width 35 height 17
click at [160, 64] on link "Wheels Make" at bounding box center [149, 55] width 132 height 32
click at [286, 136] on div "Add Column" at bounding box center [808, 430] width 1483 height 600
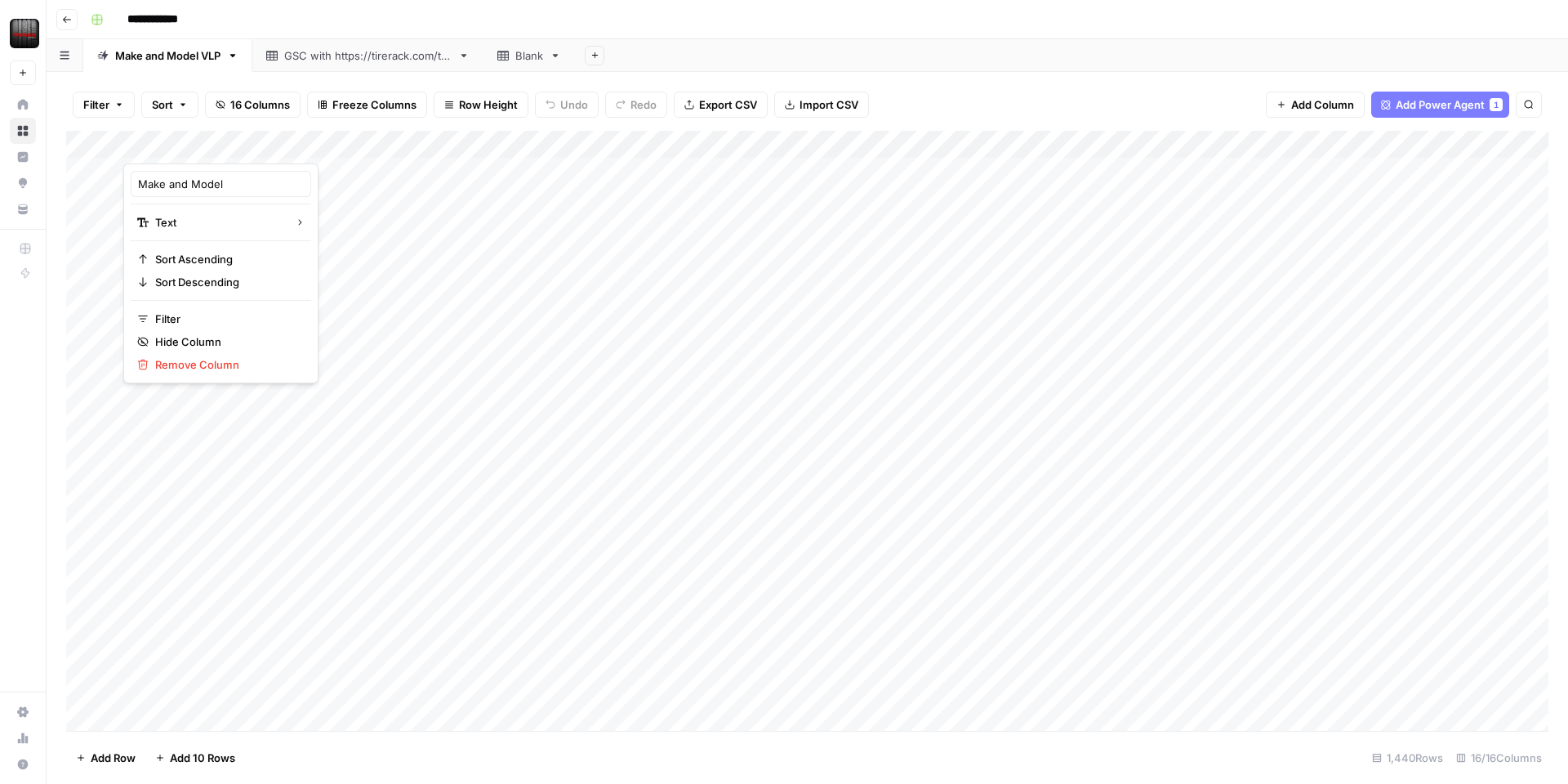
click at [286, 136] on div at bounding box center [331, 146] width 416 height 32
click at [252, 135] on div at bounding box center [331, 146] width 416 height 32
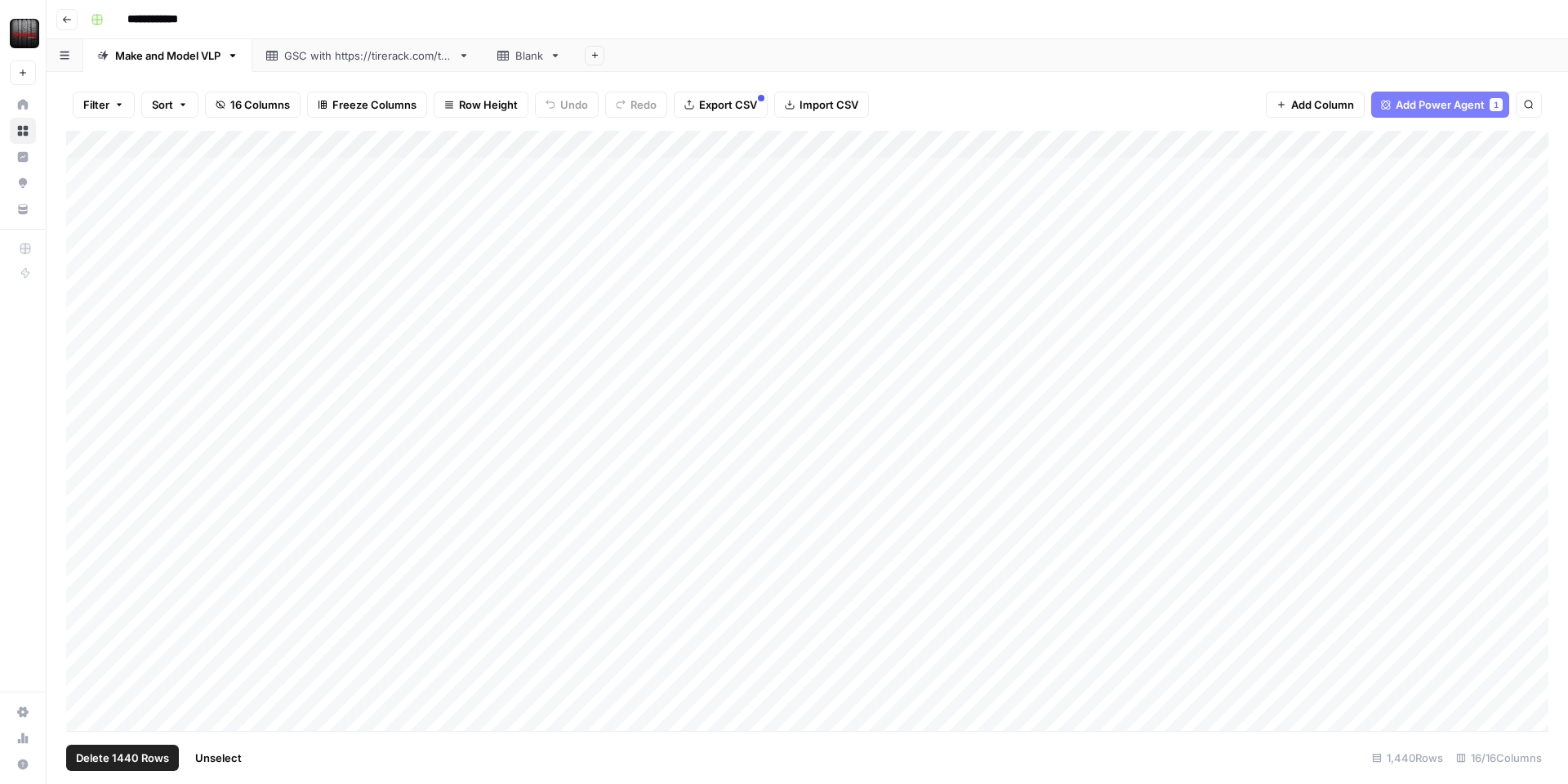
click at [99, 145] on div "Add Column" at bounding box center [808, 430] width 1483 height 600
click at [91, 143] on div "Add Column" at bounding box center [808, 430] width 1483 height 600
click at [168, 134] on div "Add Column" at bounding box center [808, 430] width 1483 height 600
click at [927, 93] on div "Filter Sort 16 Columns Freeze Columns Row Height Undo Redo Export CSV Import CS…" at bounding box center [808, 104] width 1483 height 52
click at [600, 137] on div "Add Column" at bounding box center [808, 430] width 1483 height 600
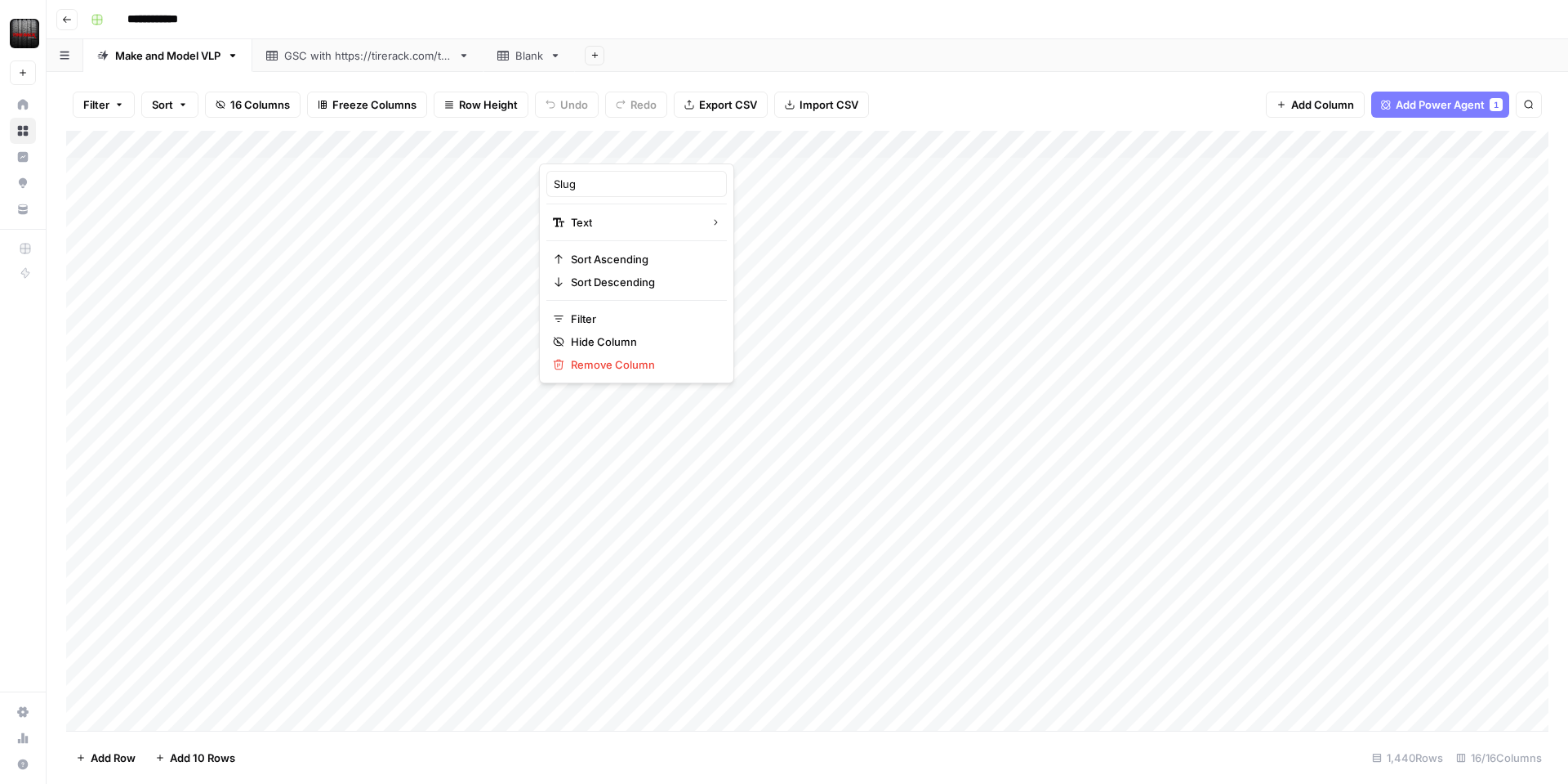
click at [600, 137] on div at bounding box center [613, 146] width 148 height 32
click at [672, 141] on div at bounding box center [613, 146] width 148 height 32
click at [990, 91] on div "Filter Sort 16 Columns Freeze Columns Row Height Undo Redo Export CSV Import CS…" at bounding box center [808, 104] width 1483 height 52
click at [677, 145] on div "Add Column" at bounding box center [808, 430] width 1483 height 600
click at [1007, 107] on div "Filter Sort 16 Columns Freeze Columns Row Height Undo Redo Export CSV Import CS…" at bounding box center [808, 104] width 1483 height 52
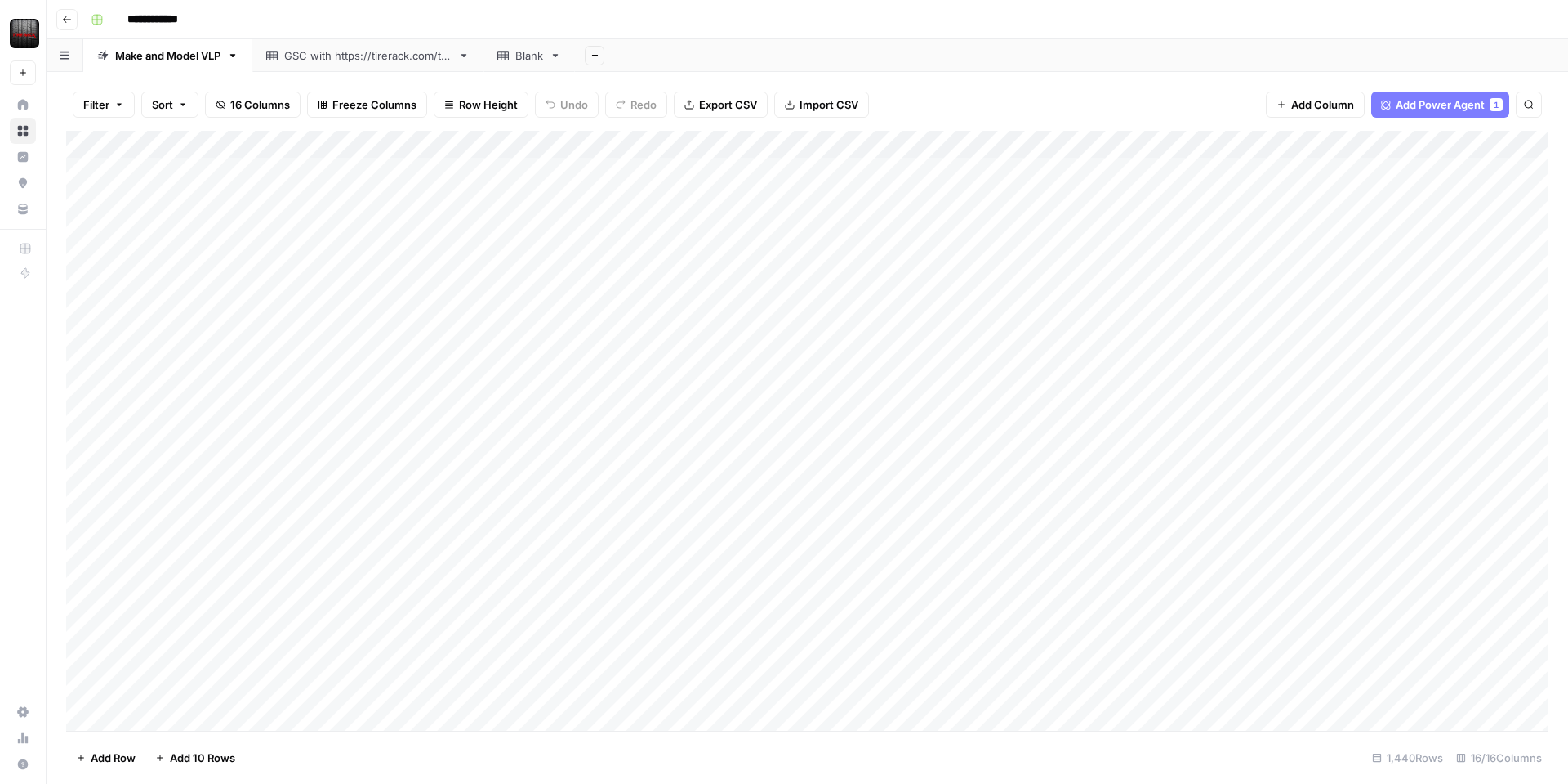
click at [732, 106] on span "Export CSV" at bounding box center [728, 104] width 58 height 17
click at [753, 72] on div "Add Sheet" at bounding box center [1071, 55] width 993 height 32
click at [753, 89] on div "Filter Sort 16 Columns Freeze Columns Row Height Undo Redo Export CSV Import CS…" at bounding box center [808, 104] width 1483 height 52
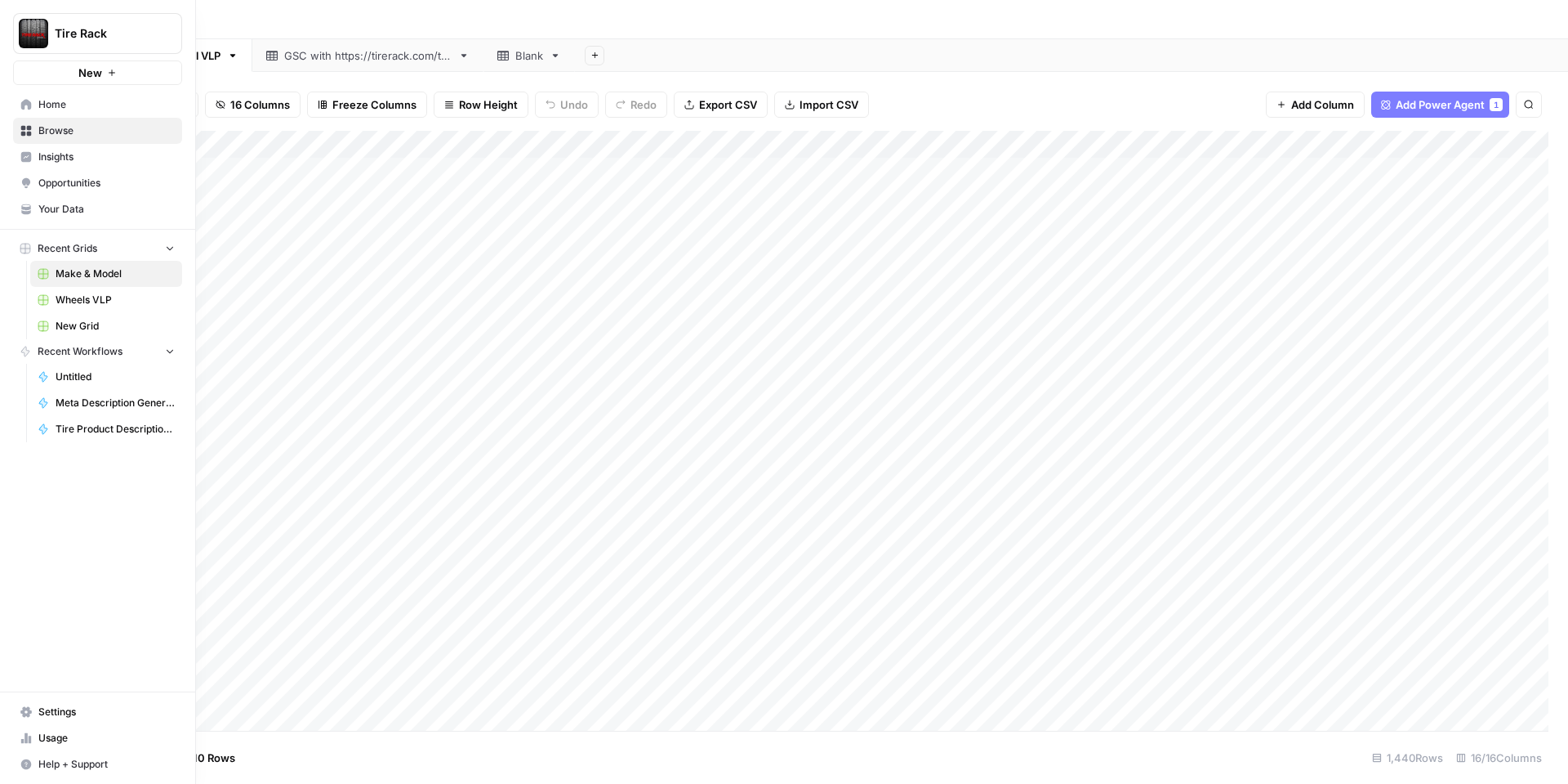
click at [108, 298] on span "Wheels VLP" at bounding box center [116, 300] width 119 height 15
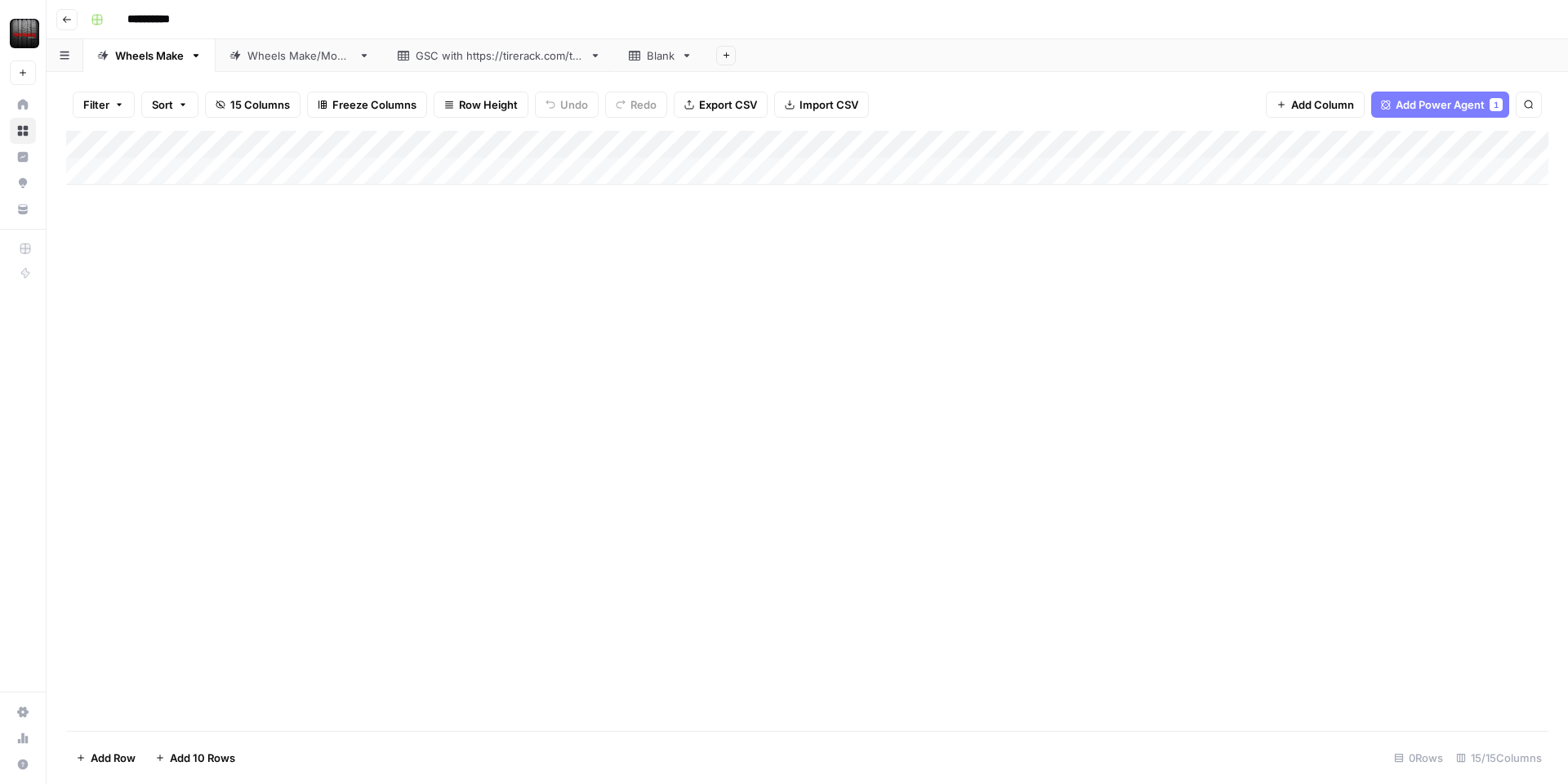
click at [268, 60] on div "Wheels Make/Model" at bounding box center [300, 55] width 105 height 17
click at [809, 105] on span "Import CSV" at bounding box center [830, 104] width 59 height 17
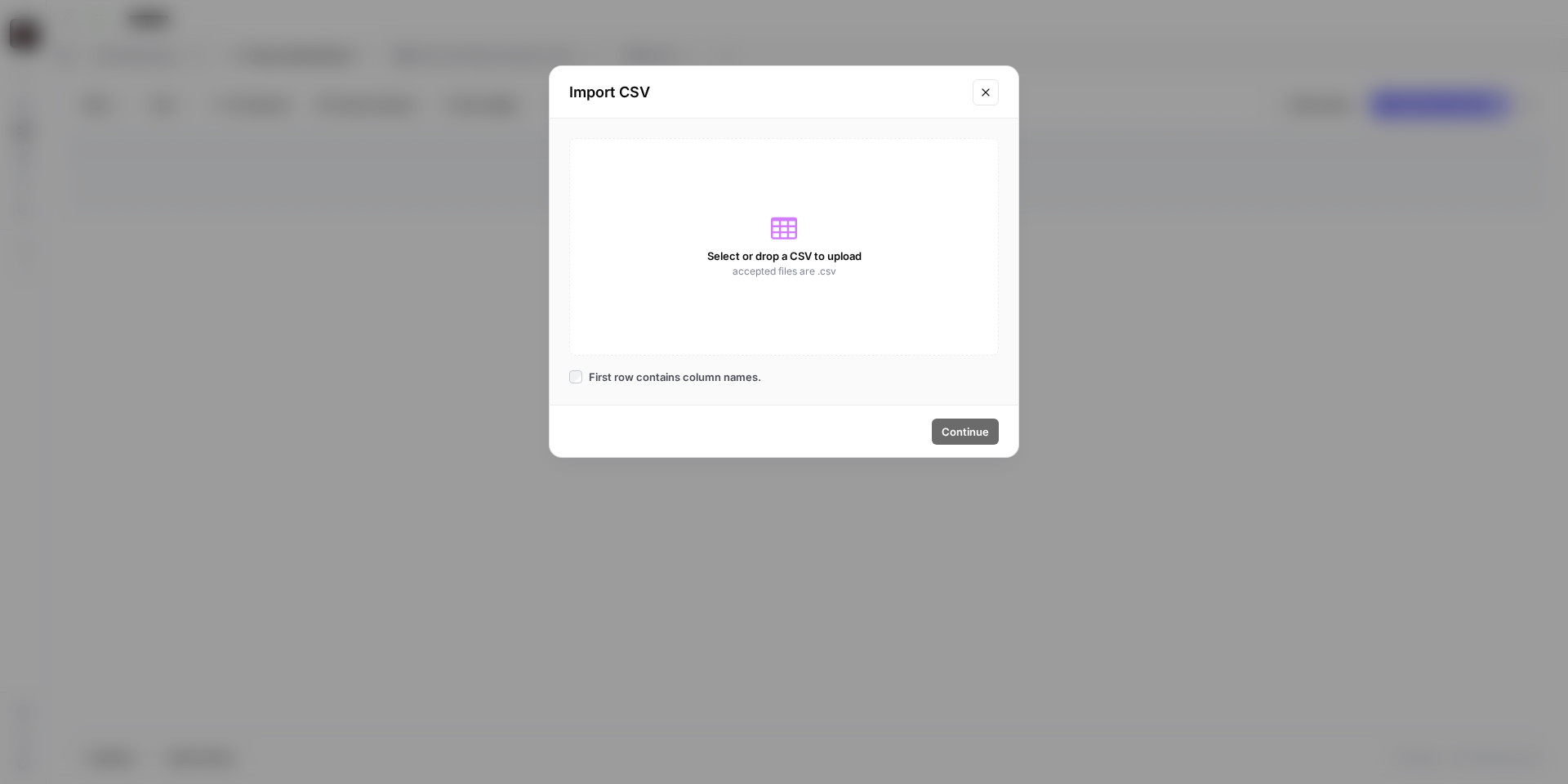
click at [786, 247] on div "Select or drop a CSV to upload accepted files are .csv" at bounding box center [784, 247] width 430 height 218
click at [984, 88] on icon "Close modal" at bounding box center [985, 92] width 13 height 13
